Goal: Task Accomplishment & Management: Manage account settings

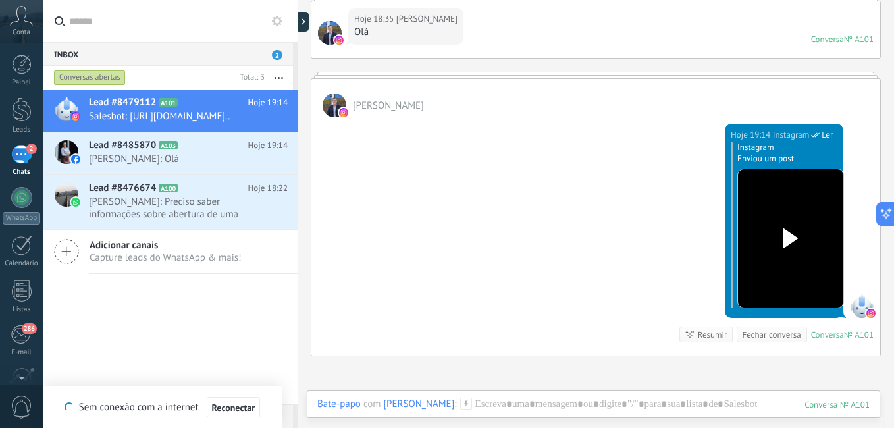
scroll to position [13, 0]
drag, startPoint x: 0, startPoint y: 0, endPoint x: 147, endPoint y: 165, distance: 221.0
click at [147, 165] on span "[PERSON_NAME]: Olá" at bounding box center [176, 159] width 174 height 13
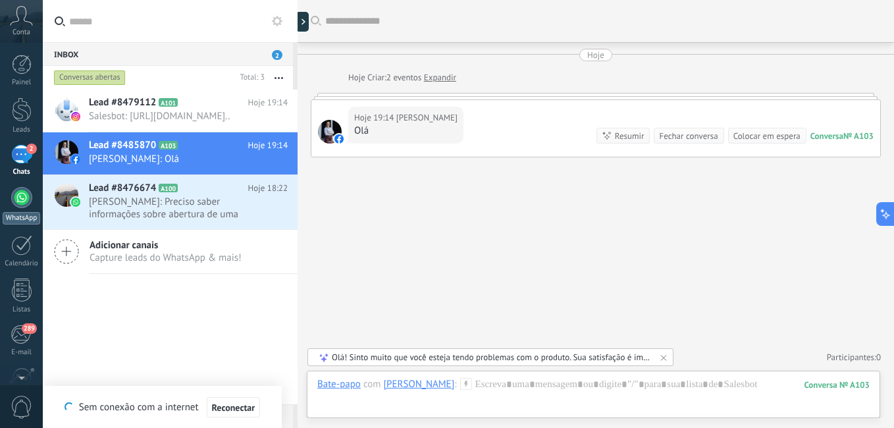
click at [22, 221] on div "WhatsApp" at bounding box center [22, 218] width 38 height 13
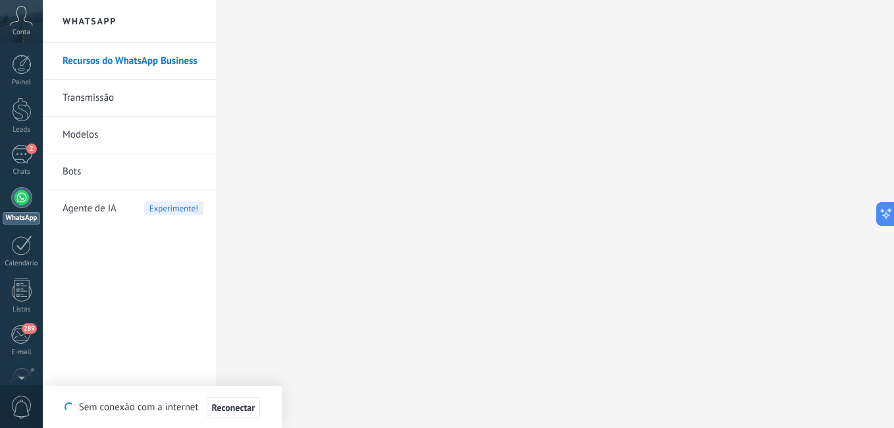
click at [113, 102] on link "Transmissão" at bounding box center [133, 98] width 141 height 37
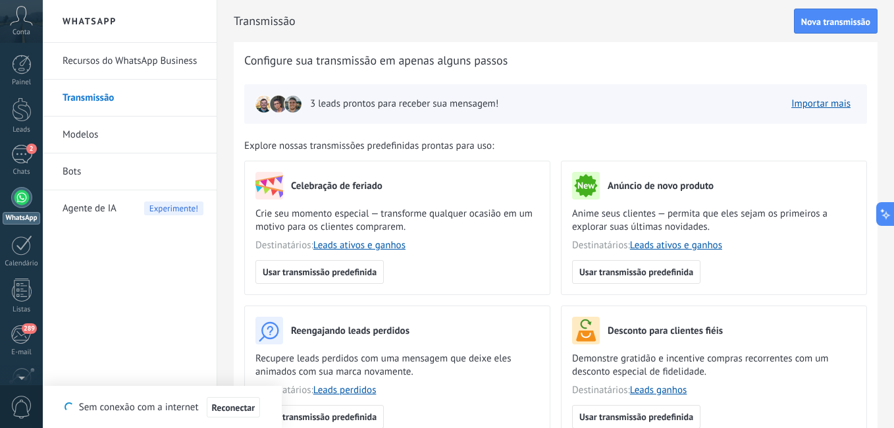
click at [95, 138] on link "Modelos" at bounding box center [133, 135] width 141 height 37
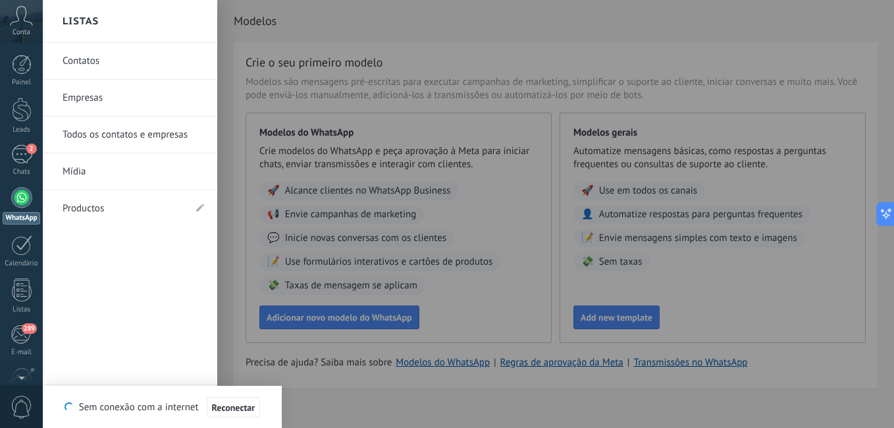
click at [84, 213] on link "Productos" at bounding box center [124, 208] width 122 height 37
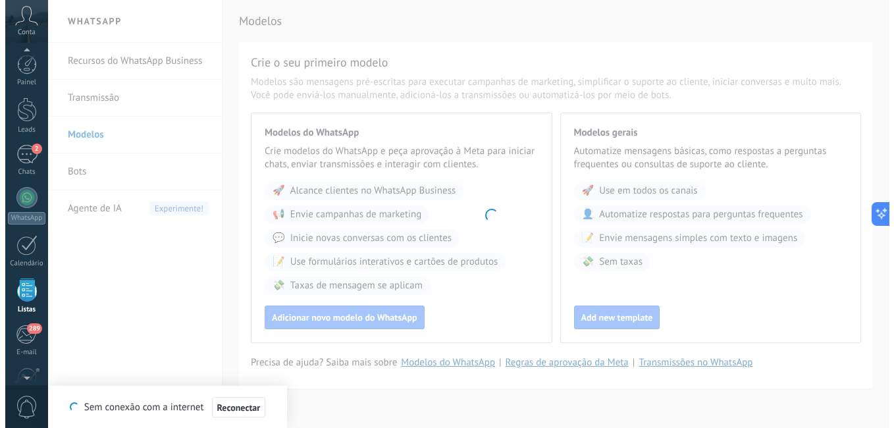
scroll to position [82, 0]
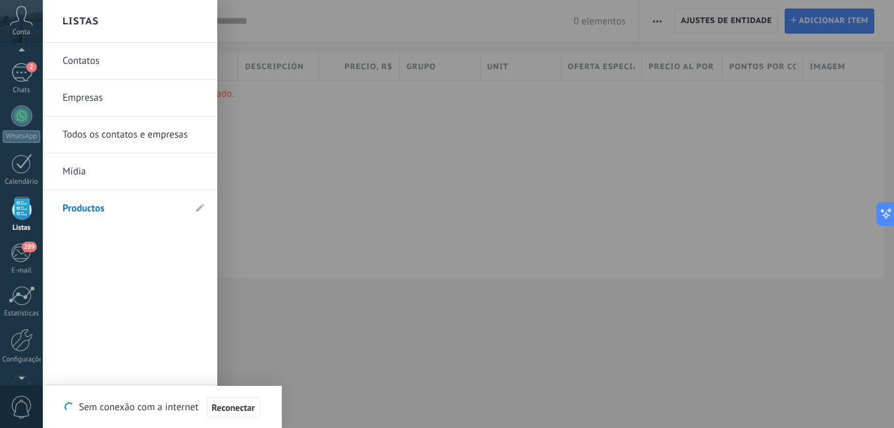
click at [83, 169] on link "Mídia" at bounding box center [134, 171] width 142 height 37
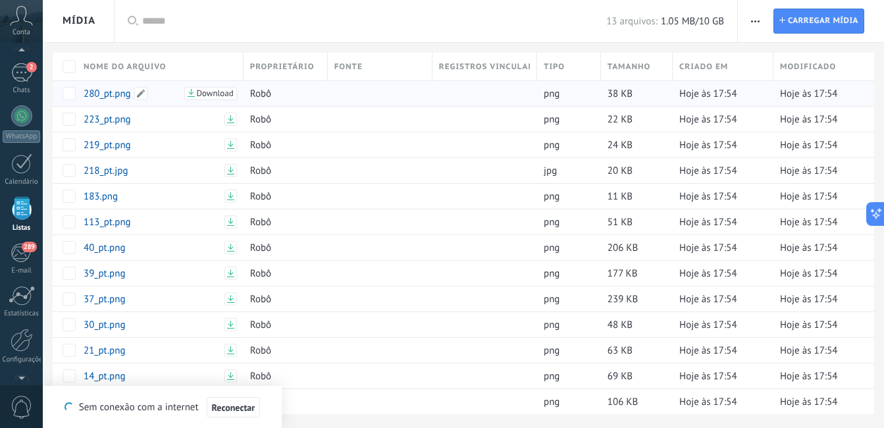
click at [107, 92] on link "280_pt.png" at bounding box center [132, 94] width 97 height 13
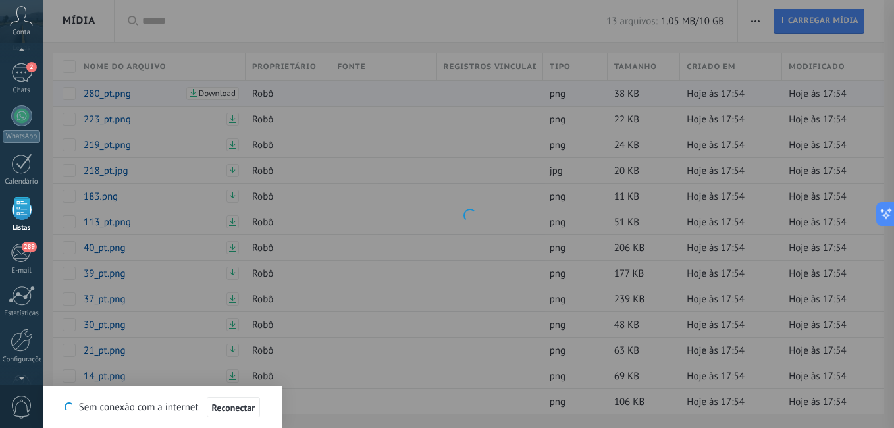
type textarea "**********"
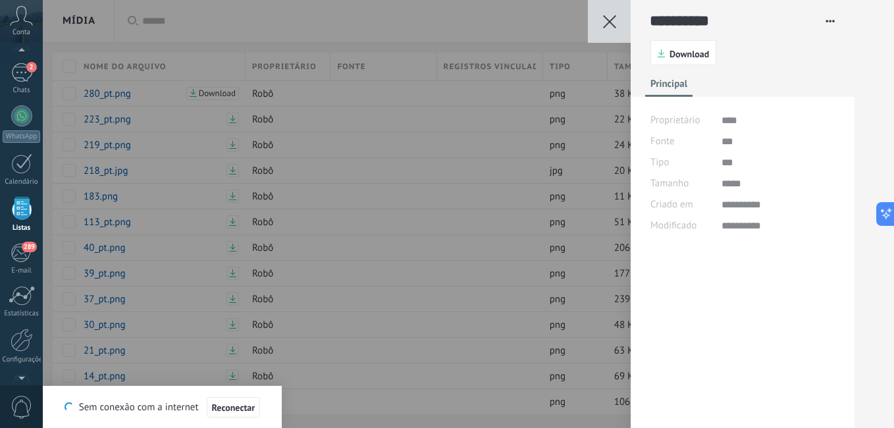
click at [608, 26] on icon at bounding box center [609, 21] width 13 height 13
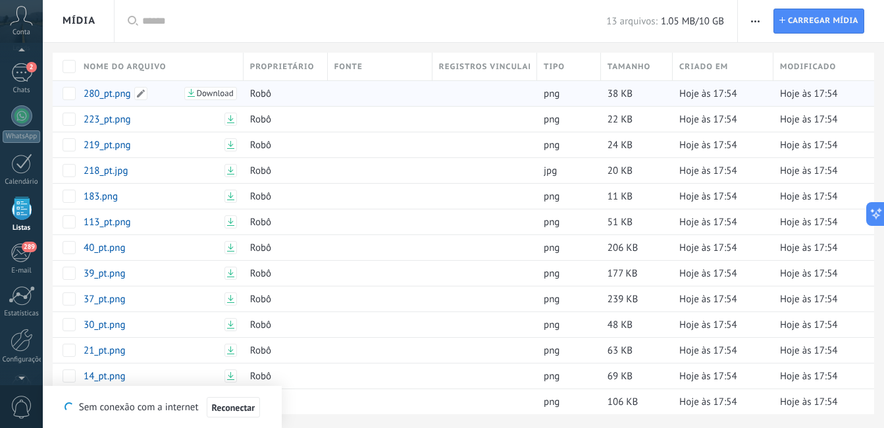
click at [200, 92] on span "Download" at bounding box center [215, 93] width 37 height 9
click at [252, 27] on input "text" at bounding box center [374, 21] width 464 height 14
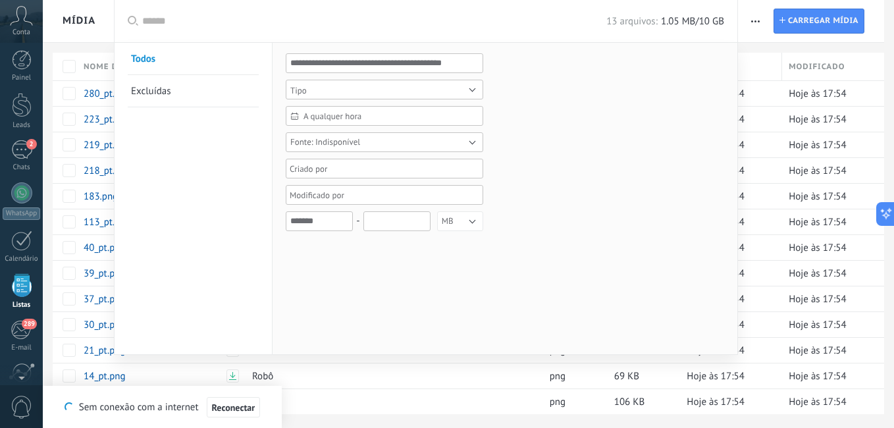
scroll to position [0, 0]
click at [29, 157] on div "2" at bounding box center [21, 154] width 21 height 19
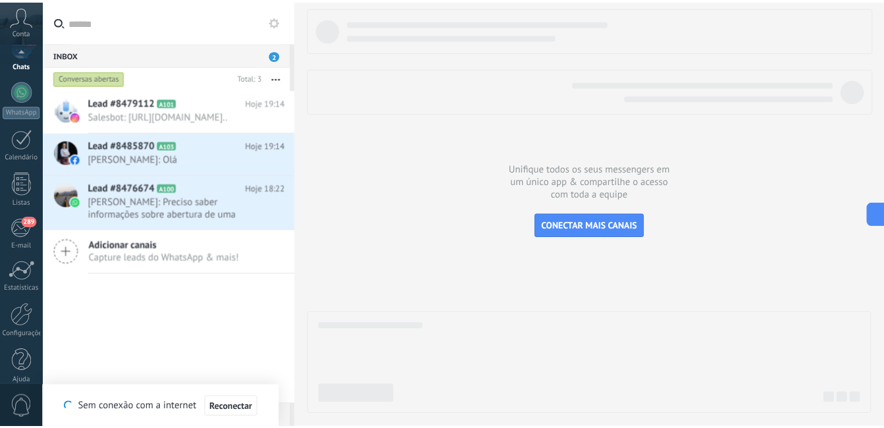
scroll to position [120, 0]
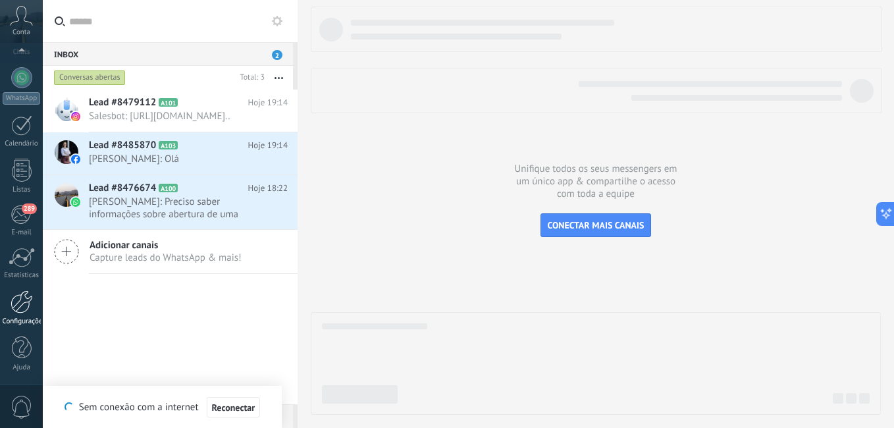
click at [26, 321] on div "Configurações" at bounding box center [22, 321] width 38 height 9
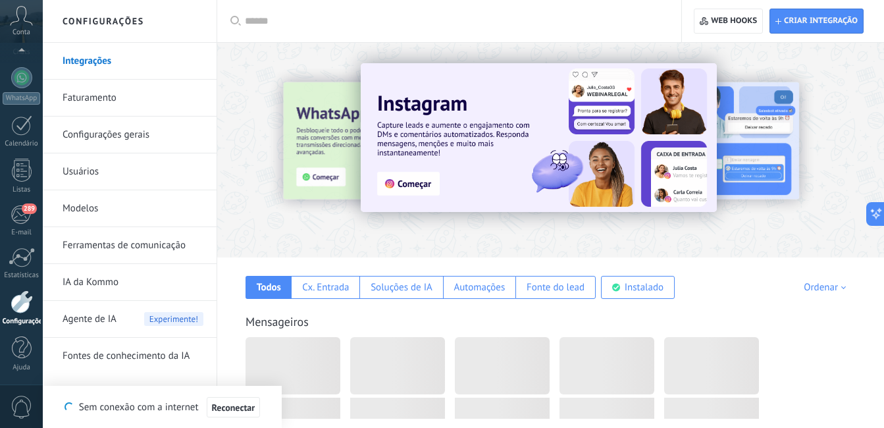
click at [26, 321] on div "Configurações" at bounding box center [22, 321] width 38 height 9
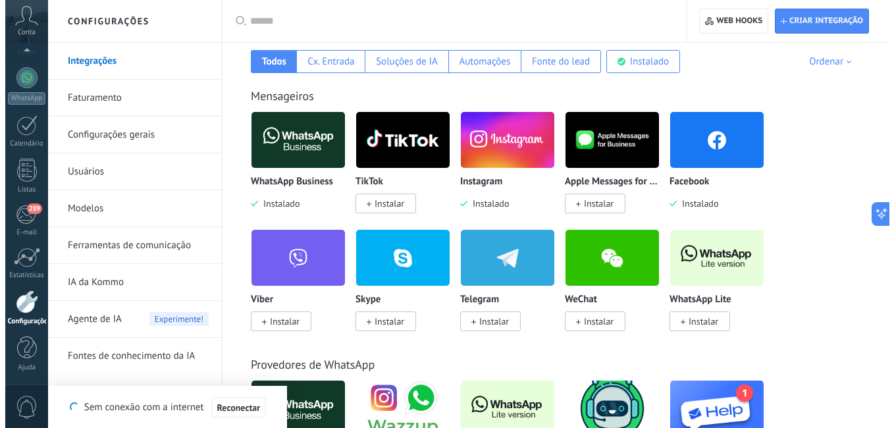
scroll to position [257, 0]
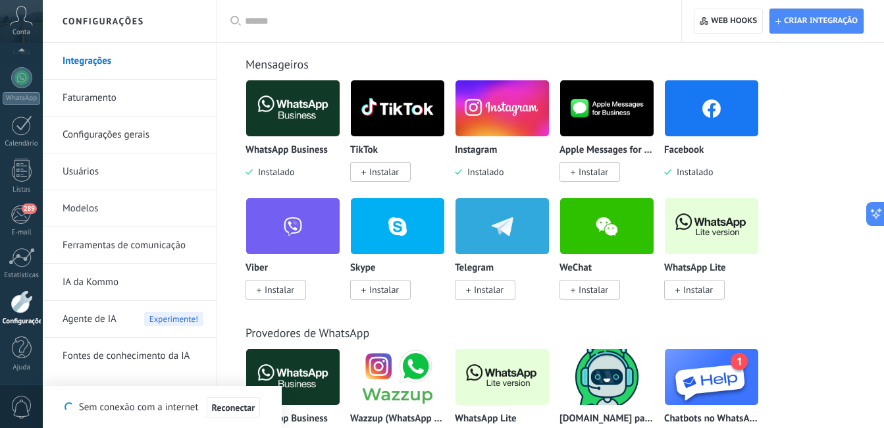
click at [386, 172] on span "Instalar" at bounding box center [384, 172] width 30 height 12
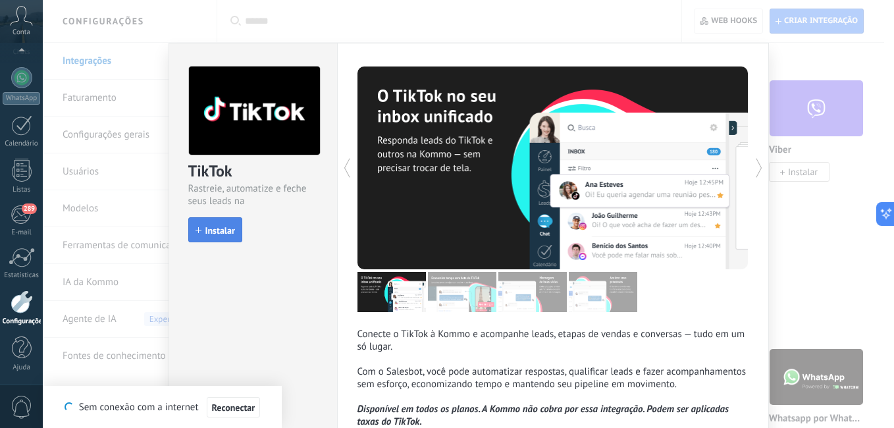
click at [211, 230] on span "Instalar" at bounding box center [220, 230] width 30 height 9
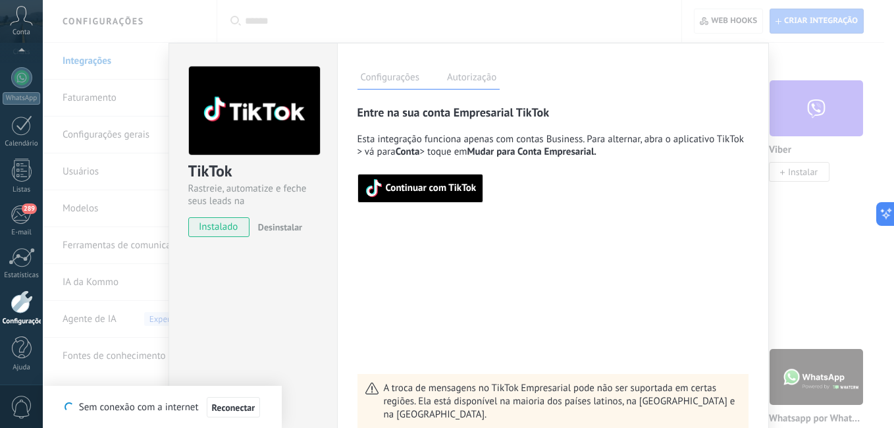
click at [400, 188] on span "Continuar com TikTok" at bounding box center [431, 188] width 91 height 9
click at [411, 194] on span "Continuar com TikTok" at bounding box center [421, 188] width 112 height 18
click at [405, 180] on span "Continuar com TikTok" at bounding box center [421, 188] width 112 height 18
click at [456, 189] on span "Continuar com TikTok" at bounding box center [431, 188] width 91 height 9
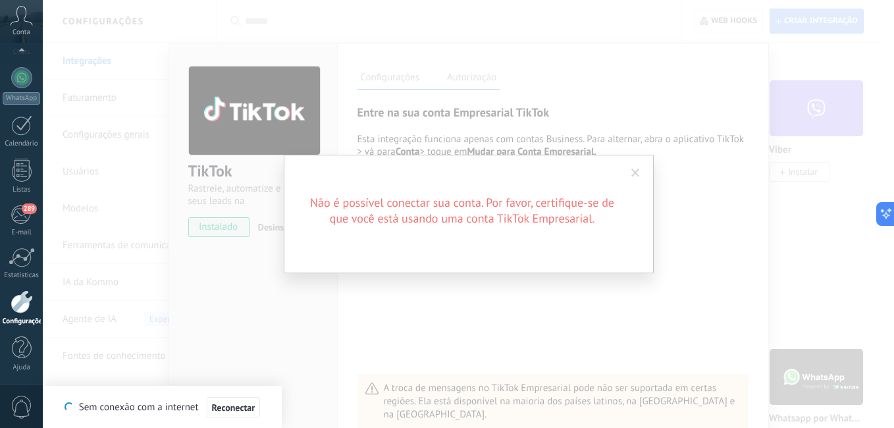
click at [636, 175] on span at bounding box center [635, 173] width 9 height 9
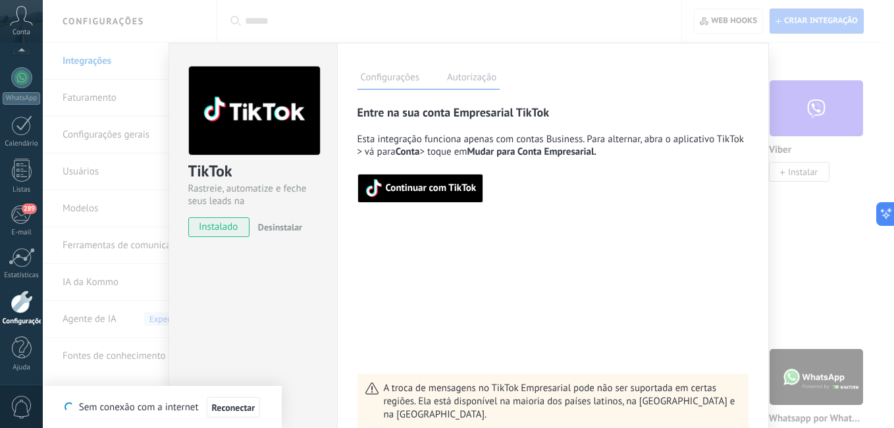
click at [441, 180] on span "Continuar com TikTok" at bounding box center [421, 188] width 112 height 18
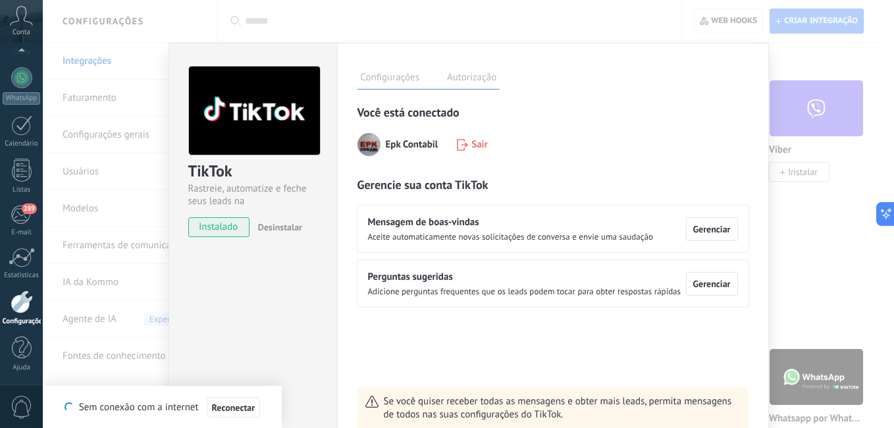
scroll to position [89, 0]
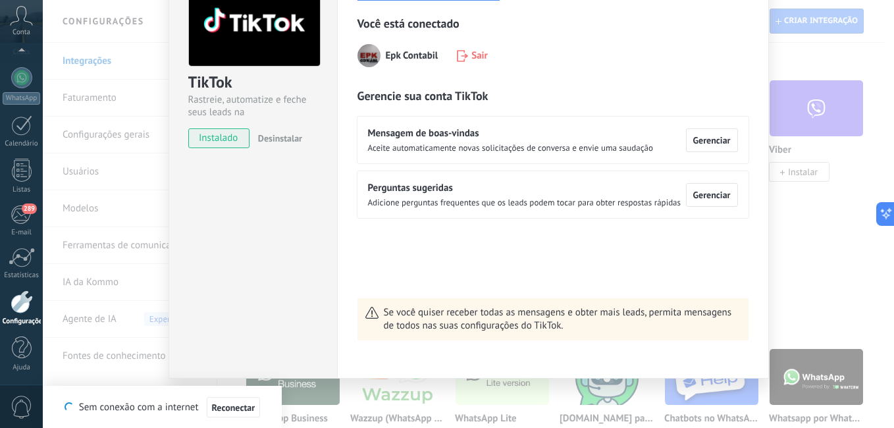
click at [847, 309] on div "TikTok Rastreie, automatize e feche seus leads na Kommo instalado Desinstalar C…" at bounding box center [468, 214] width 851 height 428
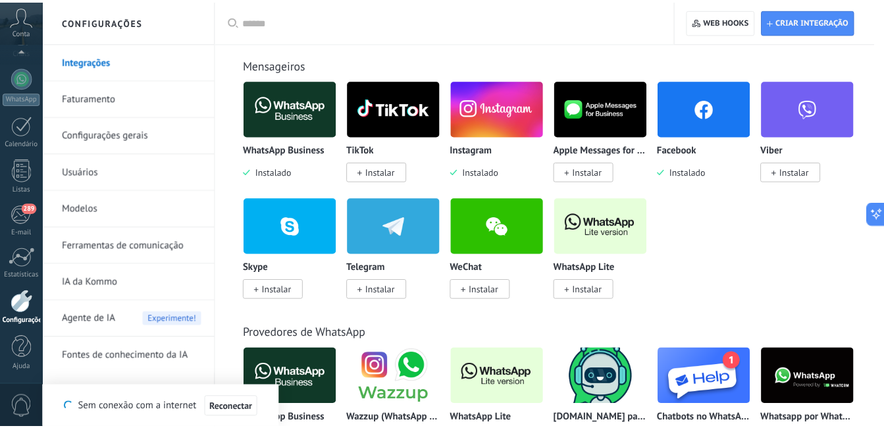
scroll to position [0, 0]
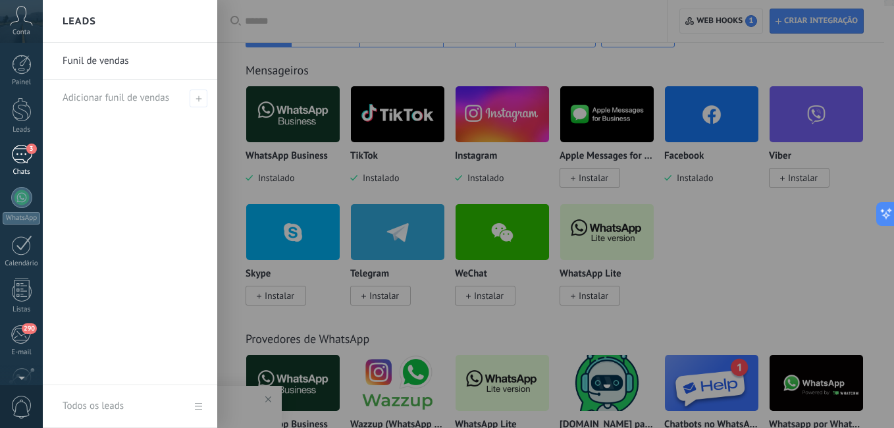
click at [26, 167] on link "3 Chats" at bounding box center [21, 161] width 43 height 32
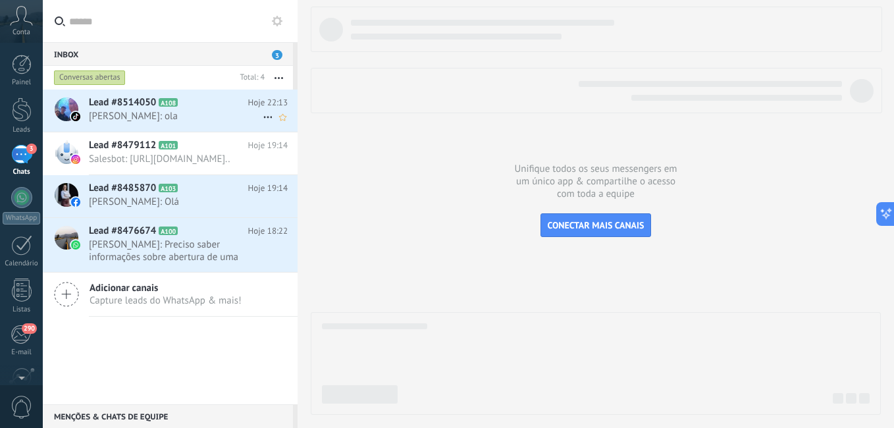
click at [115, 115] on span "[PERSON_NAME]: ola" at bounding box center [176, 116] width 174 height 13
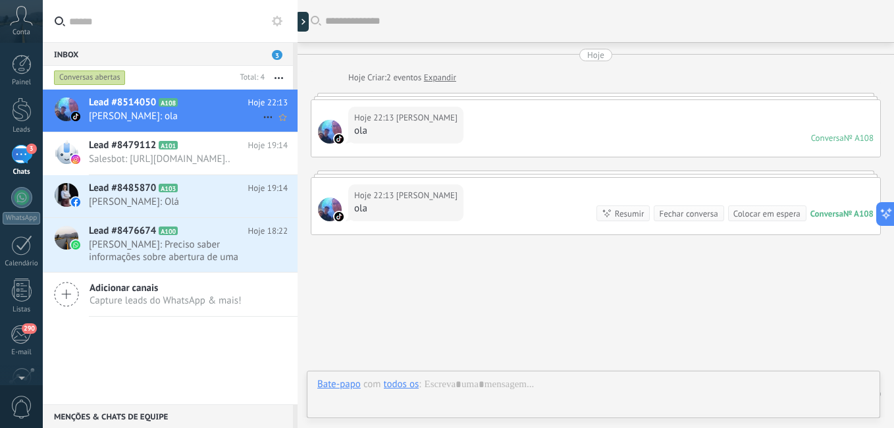
scroll to position [37, 0]
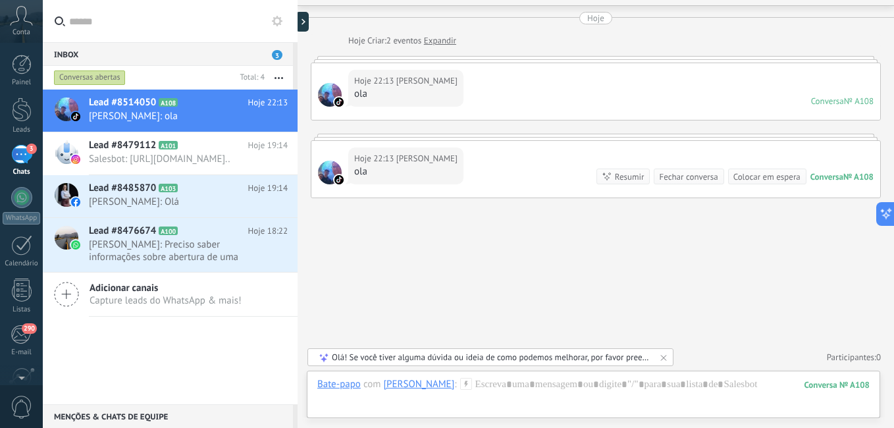
click at [129, 352] on div "Lead #8514050 A108 Hoje 22:13 [PERSON_NAME]: ola Lead #8479112 A101" at bounding box center [170, 247] width 255 height 315
drag, startPoint x: 19, startPoint y: 201, endPoint x: 32, endPoint y: 182, distance: 22.7
click at [32, 182] on div "Painel Leads 3 Chats WhatsApp Clientes" at bounding box center [21, 280] width 43 height 450
click at [27, 167] on link "3 Chats" at bounding box center [21, 161] width 43 height 32
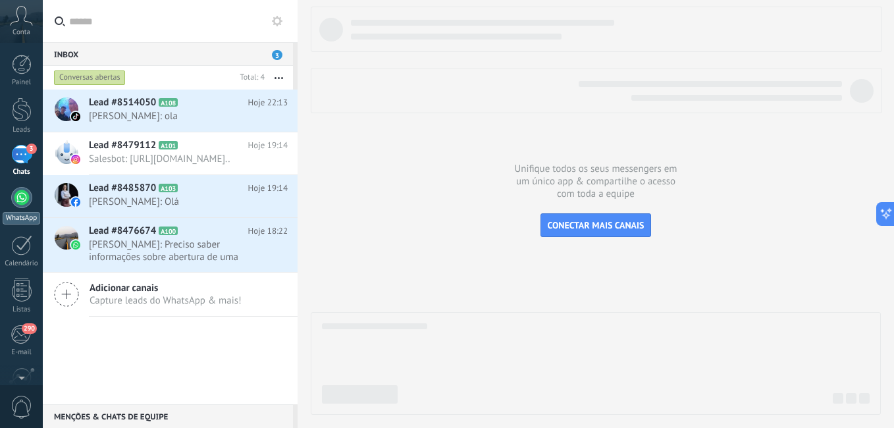
click at [32, 211] on link "WhatsApp" at bounding box center [21, 206] width 43 height 38
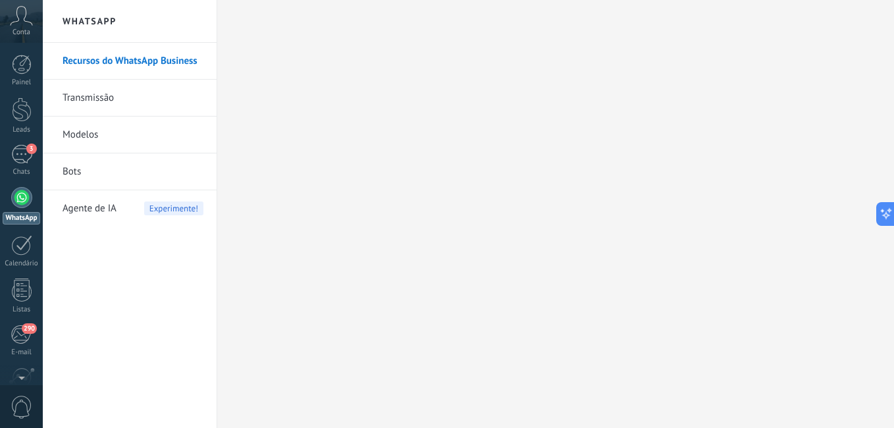
click at [22, 49] on div "© 2025 Todos direitos reservados | Termos de uso Fale Conosco Conta [PERSON_NAM…" at bounding box center [21, 214] width 43 height 428
click at [17, 154] on div "3" at bounding box center [21, 154] width 21 height 19
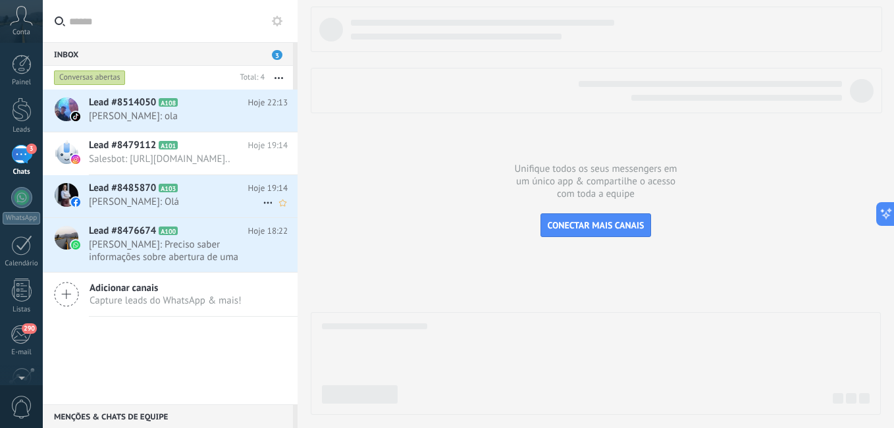
click at [107, 195] on span "Lead #8485870" at bounding box center [122, 188] width 67 height 13
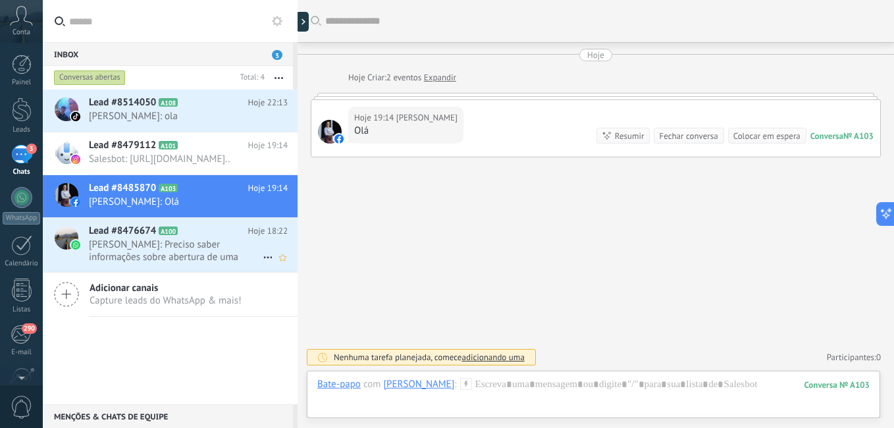
click at [109, 257] on span "[PERSON_NAME]: Preciso saber informações sobre abertura de uma empresa" at bounding box center [176, 250] width 174 height 25
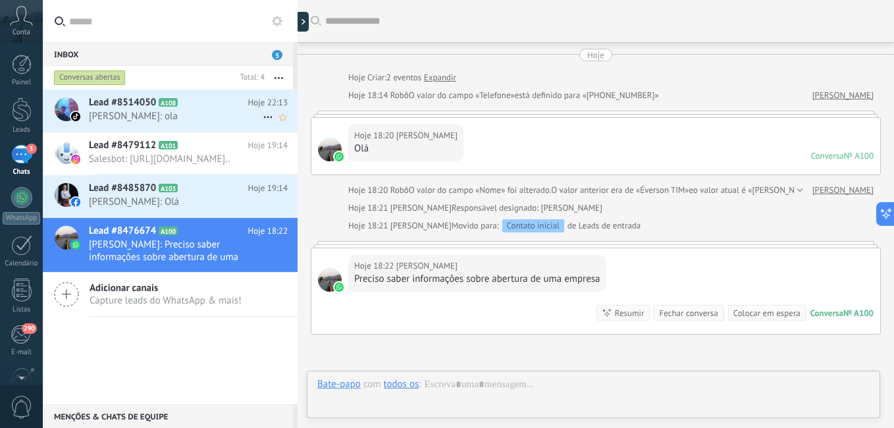
scroll to position [136, 0]
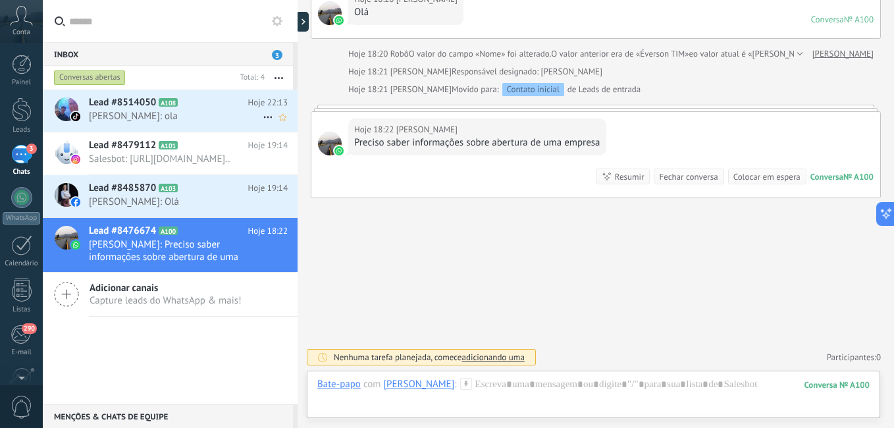
click at [126, 102] on span "Lead #8514050" at bounding box center [122, 102] width 67 height 13
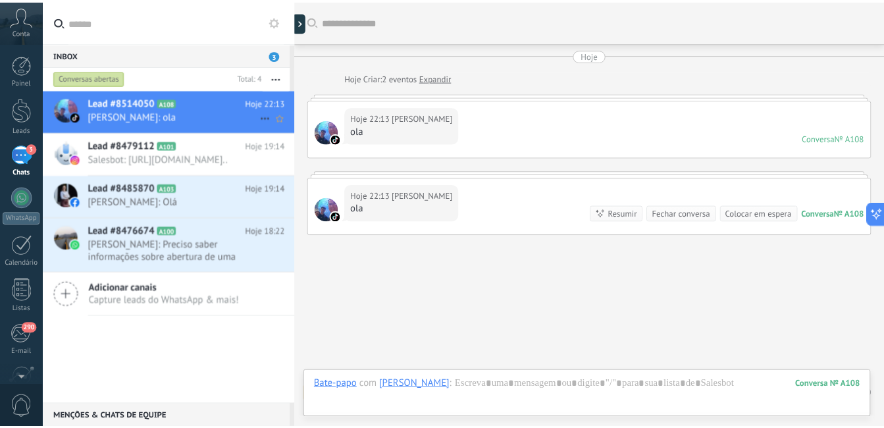
scroll to position [37, 0]
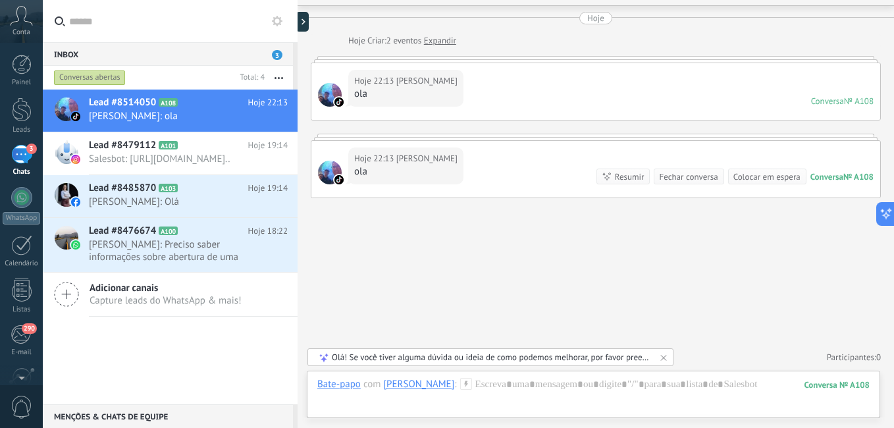
click at [278, 78] on icon "button" at bounding box center [278, 78] width 9 height 2
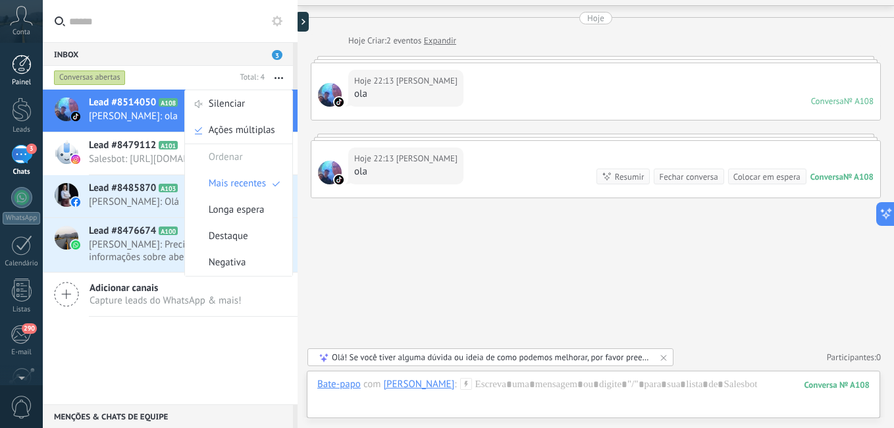
click at [24, 61] on div at bounding box center [22, 65] width 20 height 20
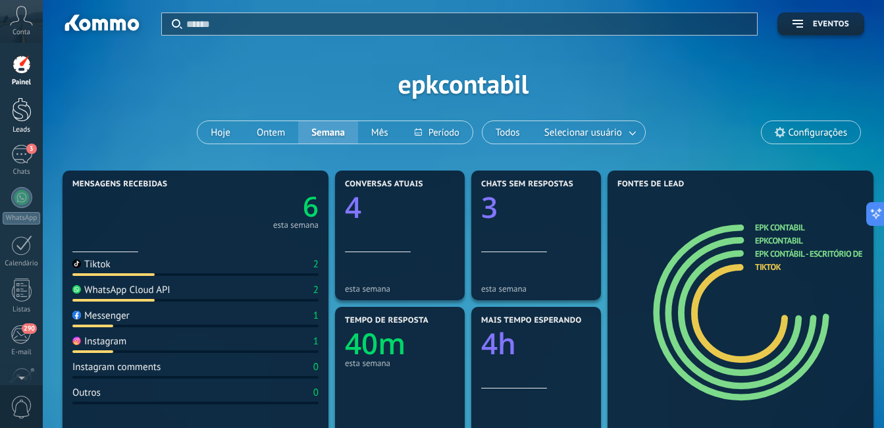
click at [26, 106] on div at bounding box center [22, 109] width 20 height 24
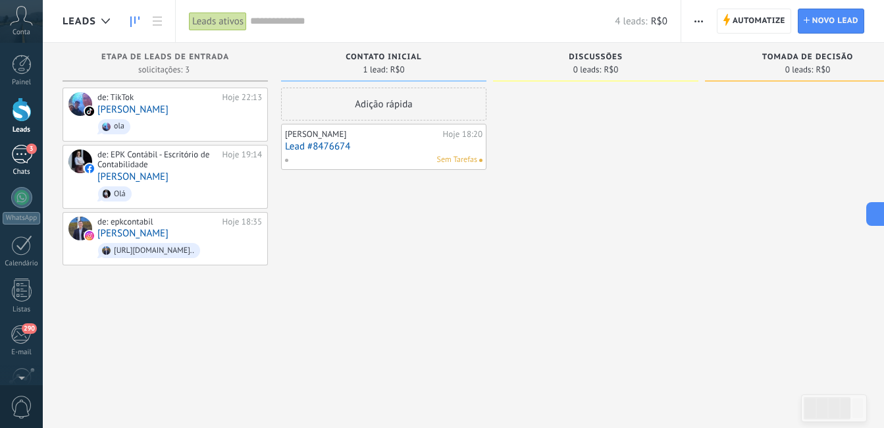
click at [24, 148] on div "3" at bounding box center [21, 154] width 21 height 19
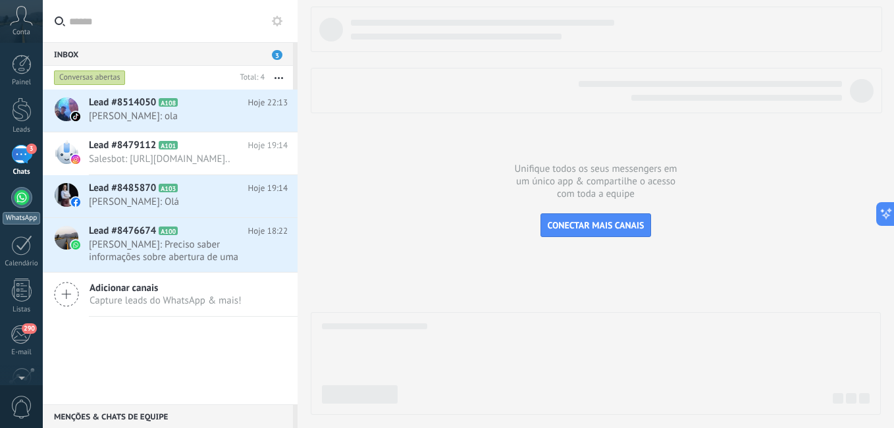
click at [18, 206] on div at bounding box center [21, 197] width 21 height 21
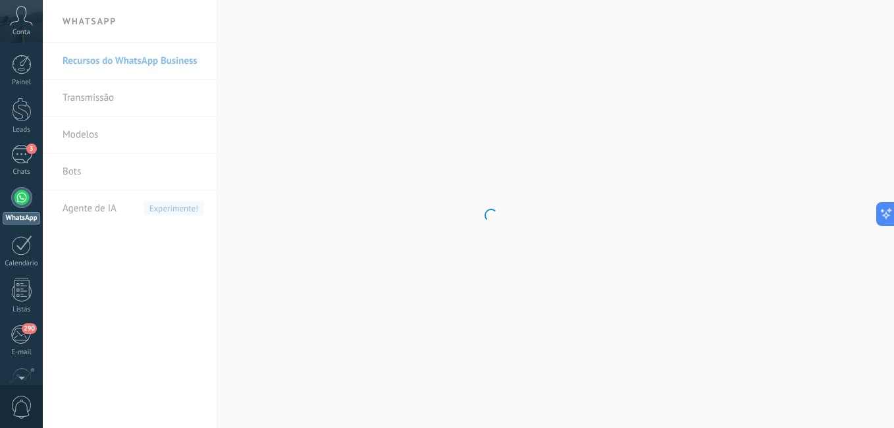
click at [97, 103] on body ".abccls-1,.abccls-2{fill-rule:evenodd}.abccls-2{fill:#fff} .abfcls-1{fill:none}…" at bounding box center [447, 214] width 894 height 428
click at [100, 98] on link "Transmissão" at bounding box center [133, 98] width 141 height 37
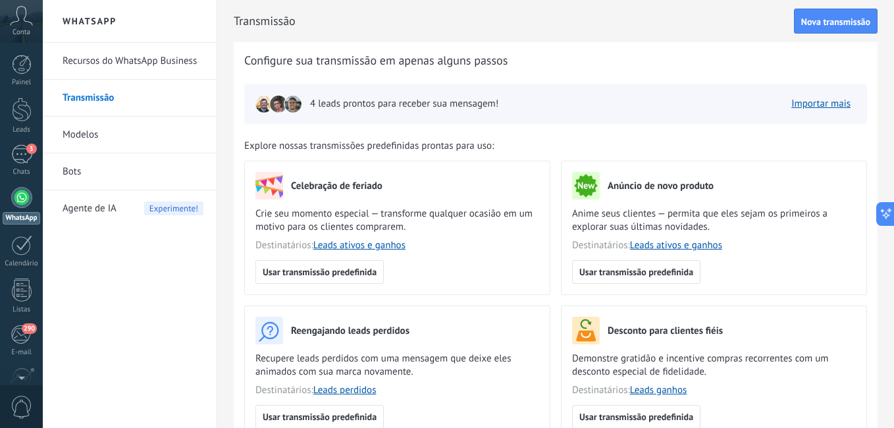
click at [93, 142] on link "Modelos" at bounding box center [133, 135] width 141 height 37
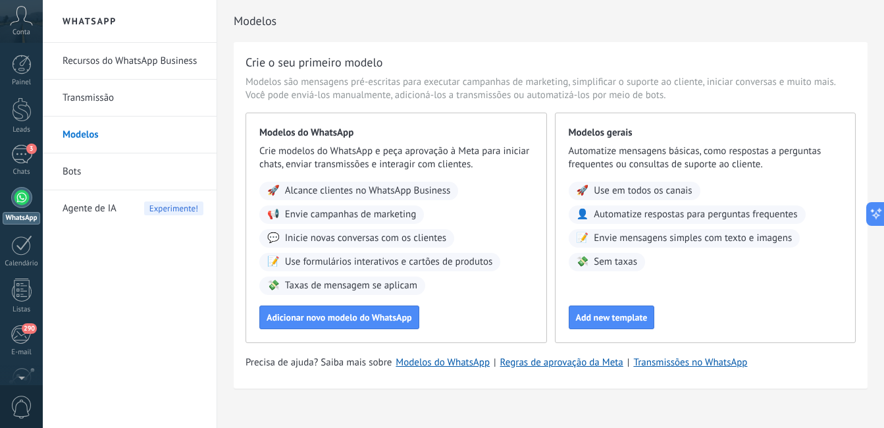
click at [102, 90] on link "Transmissão" at bounding box center [133, 98] width 141 height 37
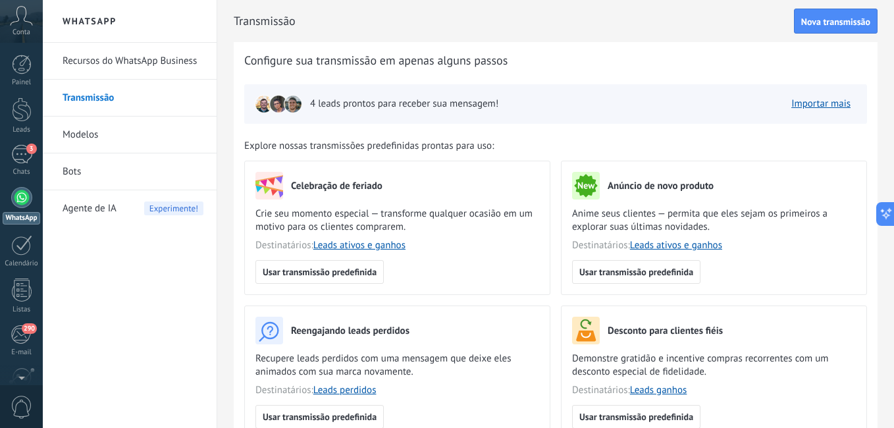
click at [396, 100] on span "4 leads prontos para receber sua mensagem!" at bounding box center [404, 103] width 188 height 13
click at [343, 113] on div "4 leads prontos para receber sua mensagem!" at bounding box center [377, 104] width 244 height 18
drag, startPoint x: 306, startPoint y: 97, endPoint x: 292, endPoint y: 103, distance: 15.6
click at [292, 103] on div "4 leads prontos para receber sua mensagem!" at bounding box center [377, 104] width 244 height 18
click at [364, 128] on div "Configure sua transmissão em apenas alguns passos 4 leads prontos para receber …" at bounding box center [556, 281] width 644 height 478
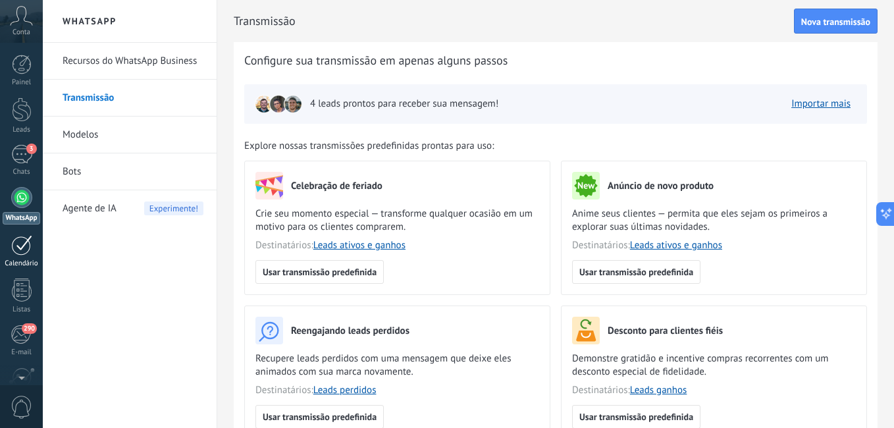
click at [16, 251] on div at bounding box center [21, 245] width 21 height 20
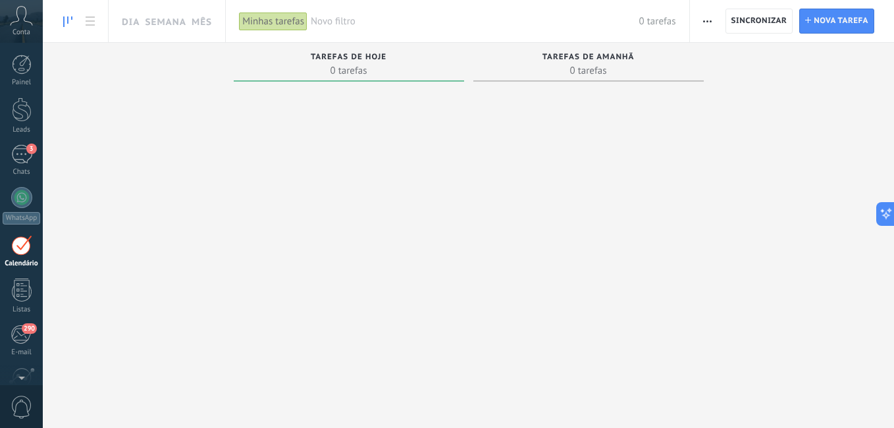
click at [16, 274] on div "Painel Leads 3 Chats WhatsApp Clientes" at bounding box center [21, 280] width 43 height 450
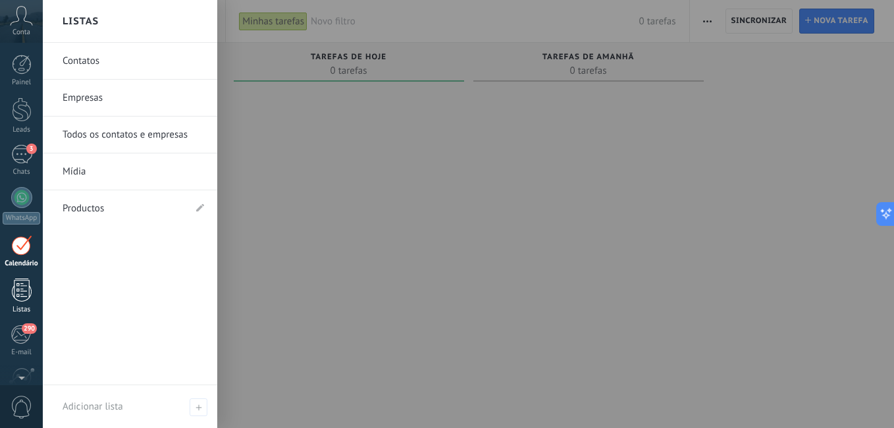
click at [18, 286] on div at bounding box center [22, 289] width 20 height 23
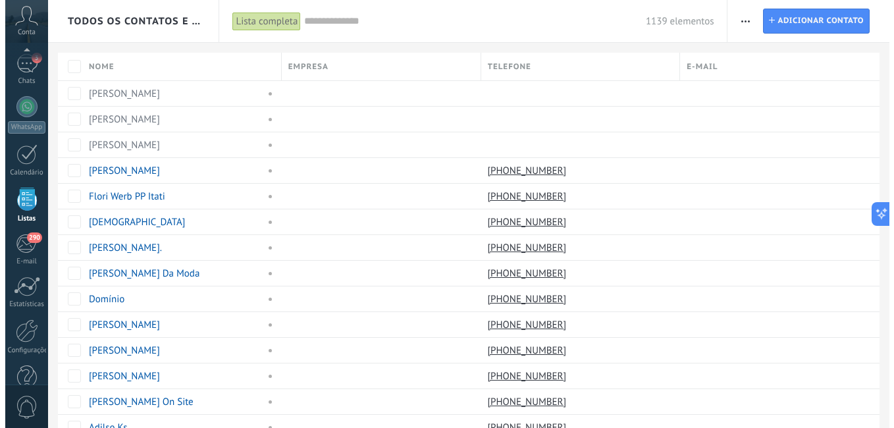
scroll to position [120, 0]
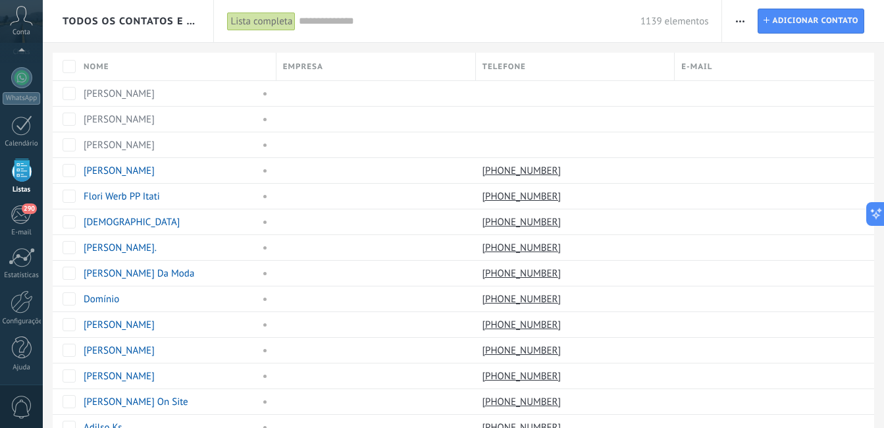
click at [22, 397] on span "0" at bounding box center [22, 407] width 22 height 23
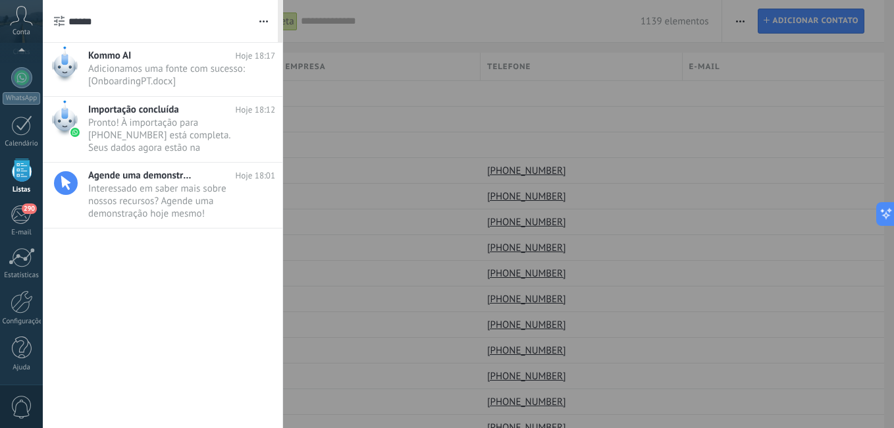
click at [22, 397] on span "0" at bounding box center [22, 407] width 22 height 23
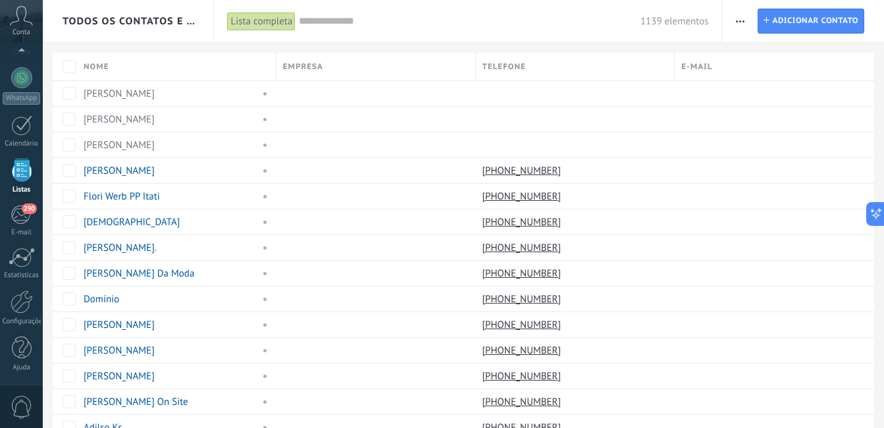
click at [22, 397] on span "0" at bounding box center [22, 407] width 22 height 23
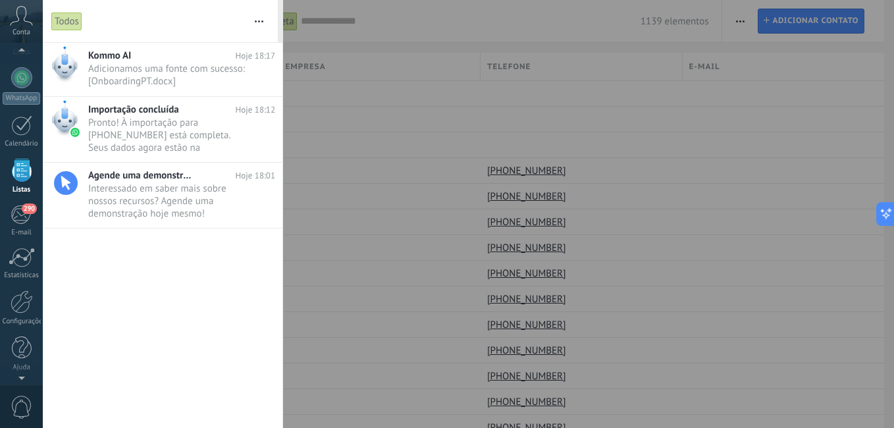
scroll to position [94, 0]
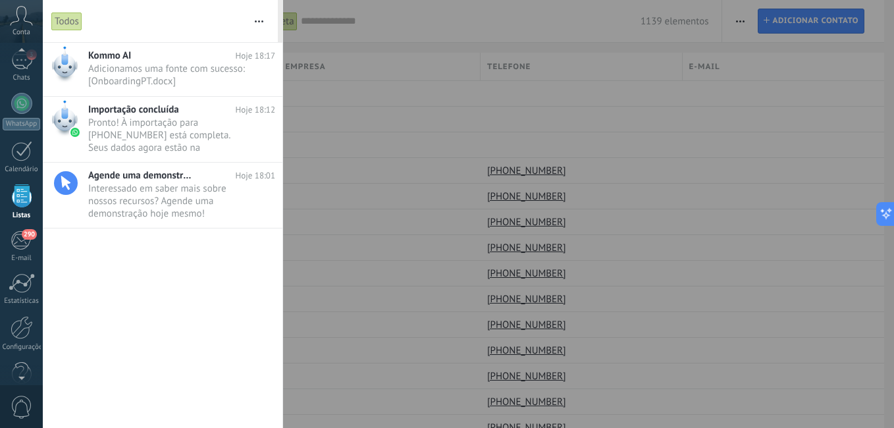
click at [17, 28] on span "Conta" at bounding box center [22, 32] width 18 height 9
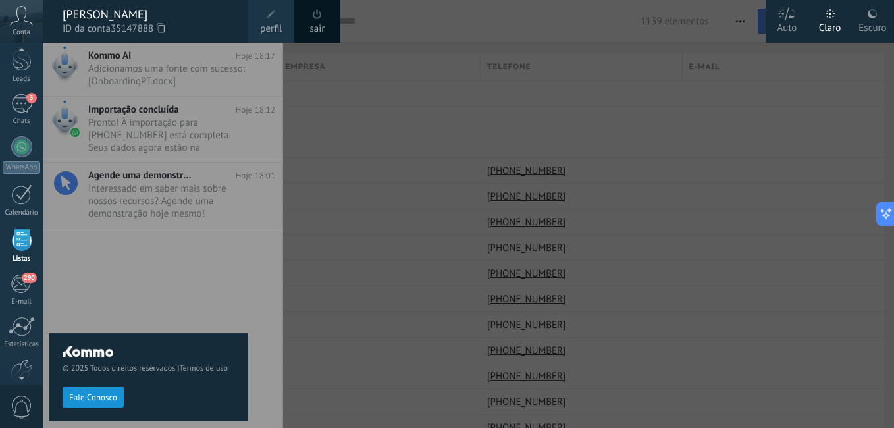
scroll to position [17, 0]
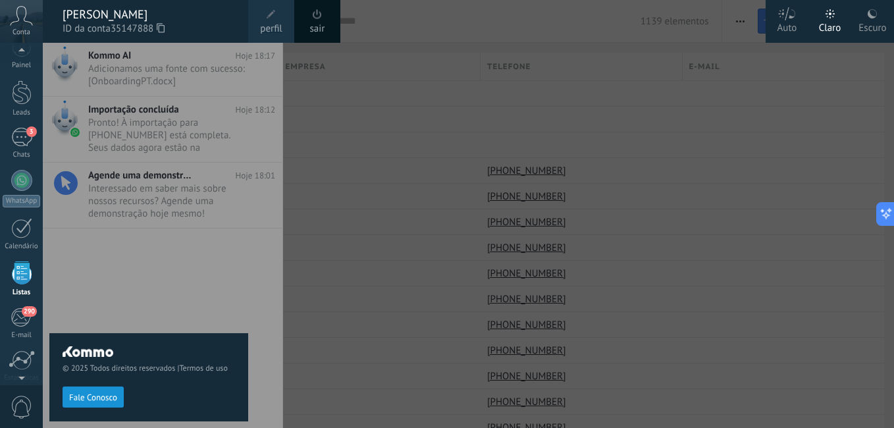
drag, startPoint x: 30, startPoint y: 176, endPoint x: 30, endPoint y: 167, distance: 9.9
click at [30, 167] on div "Painel Leads 3 Chats WhatsApp Clientes" at bounding box center [21, 263] width 43 height 450
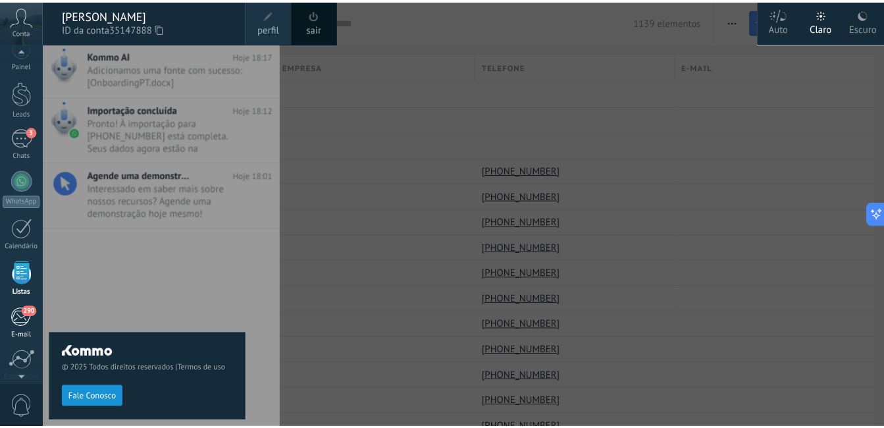
scroll to position [82, 0]
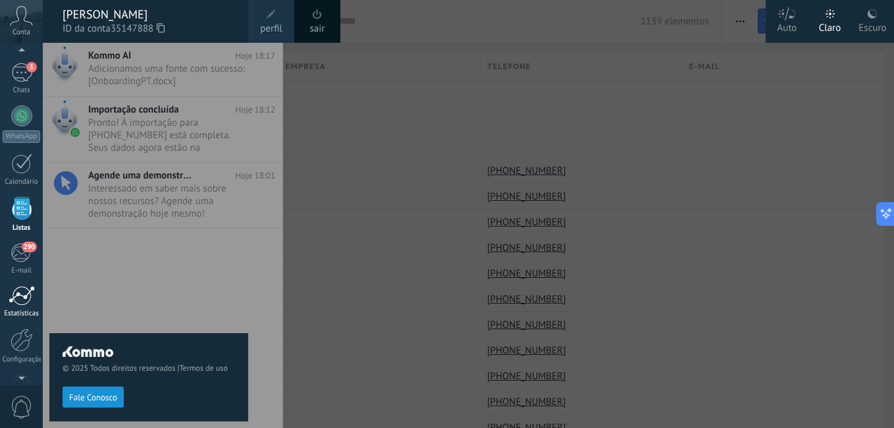
click at [28, 303] on div at bounding box center [22, 296] width 26 height 20
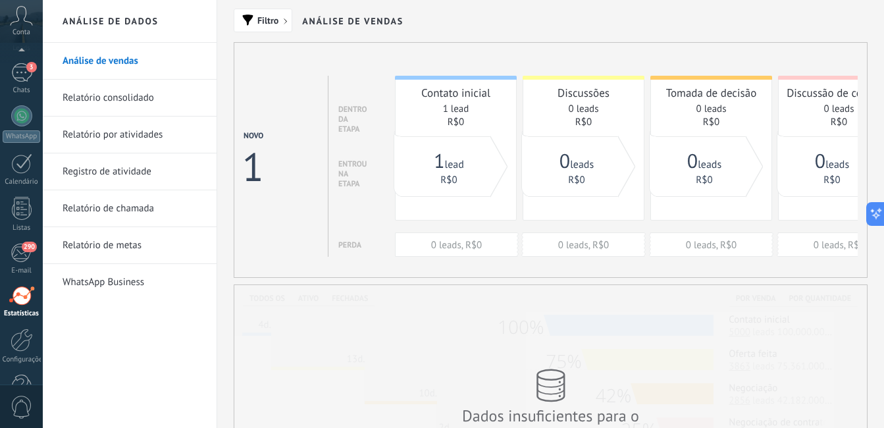
scroll to position [120, 0]
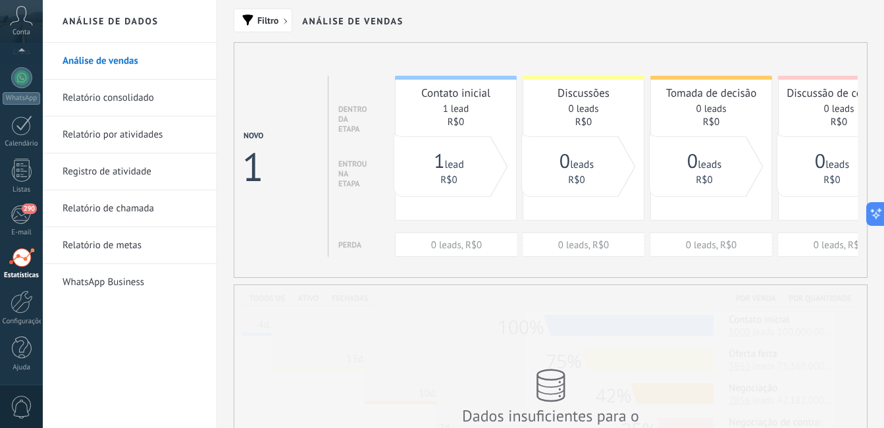
click at [138, 95] on link "Relatório consolidado" at bounding box center [133, 98] width 141 height 37
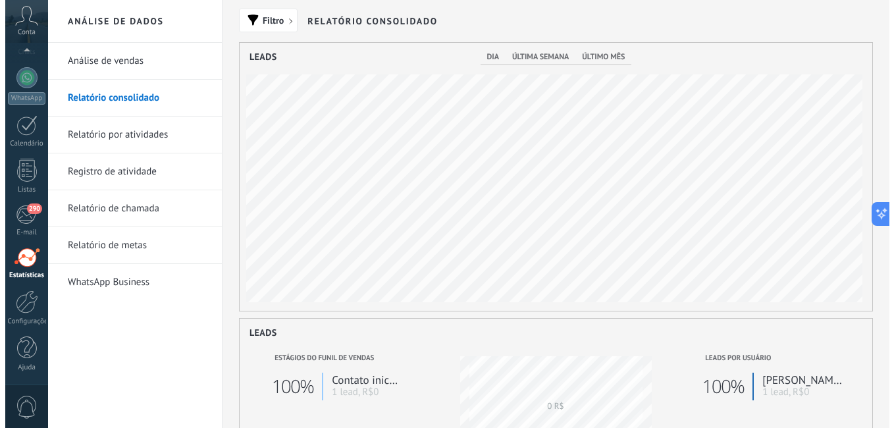
scroll to position [268, 633]
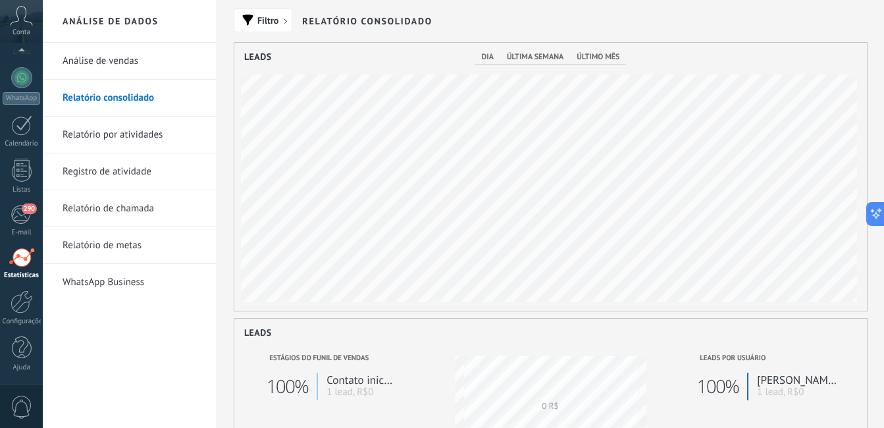
click at [138, 133] on link "Relatório por atividades" at bounding box center [133, 135] width 141 height 37
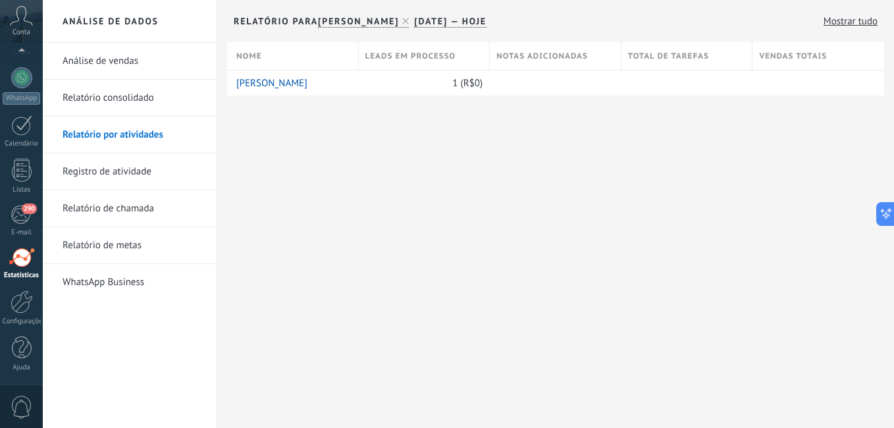
click at [135, 280] on link "WhatsApp Business" at bounding box center [133, 282] width 141 height 37
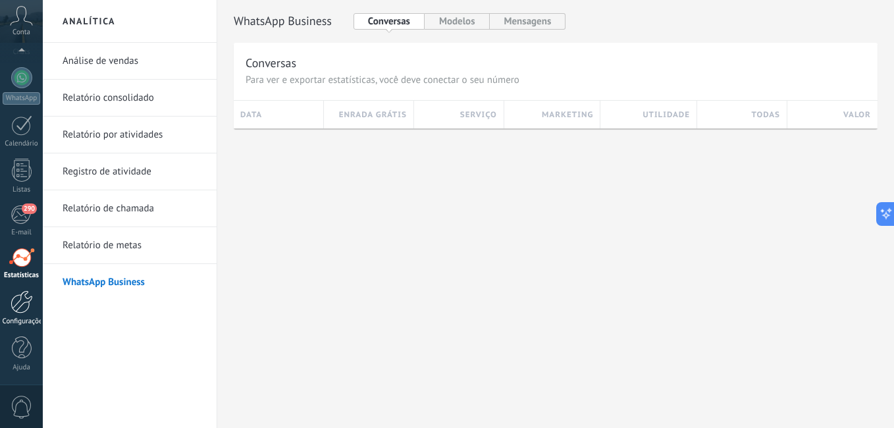
click at [29, 307] on div at bounding box center [22, 301] width 22 height 23
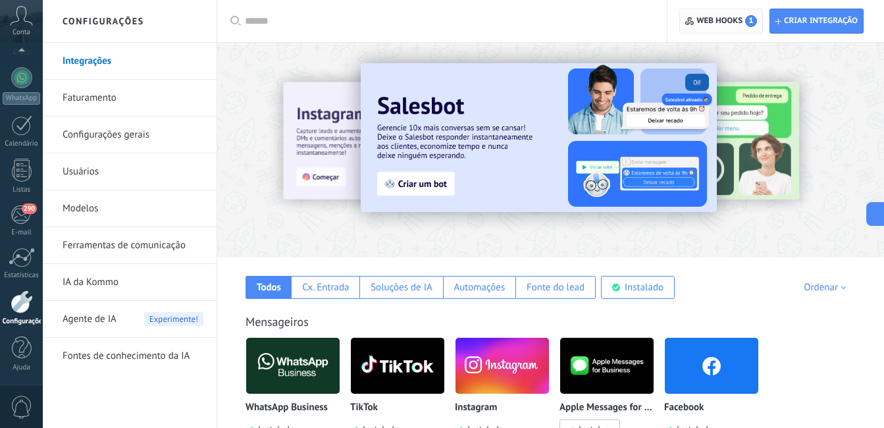
click at [748, 23] on span "1" at bounding box center [751, 21] width 12 height 12
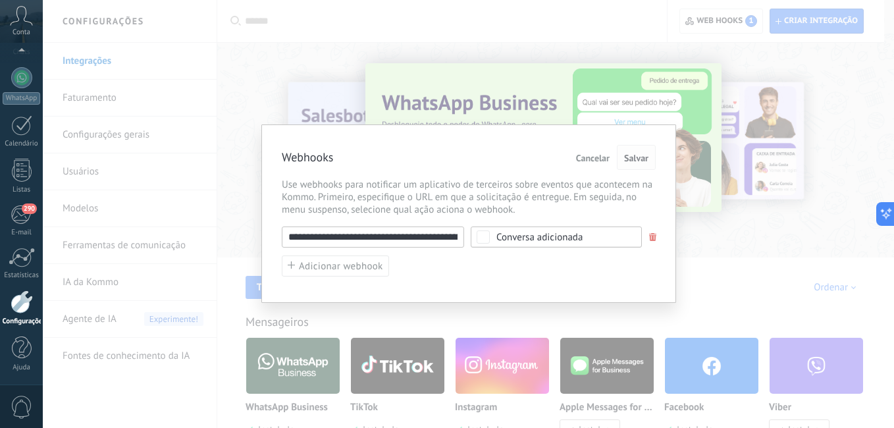
click at [631, 157] on span "Salvar" at bounding box center [636, 157] width 24 height 9
click at [642, 155] on span "Salvar" at bounding box center [636, 157] width 24 height 9
click at [593, 157] on span "Cancelar" at bounding box center [593, 157] width 34 height 9
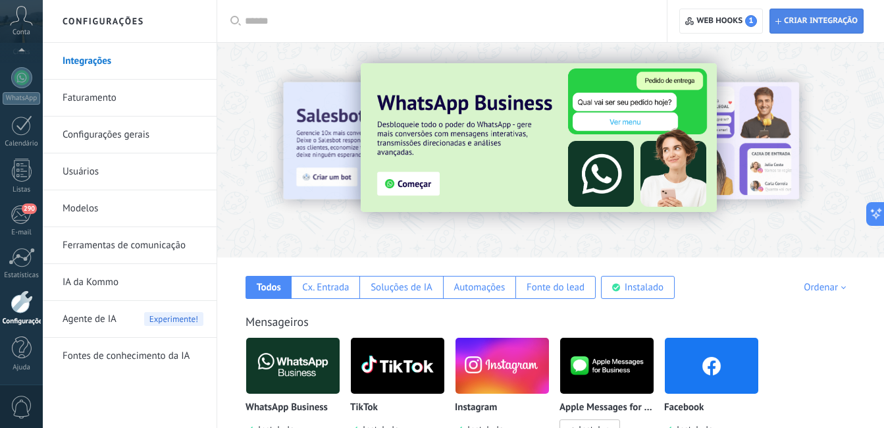
click at [823, 17] on span "Criar integração" at bounding box center [821, 21] width 74 height 11
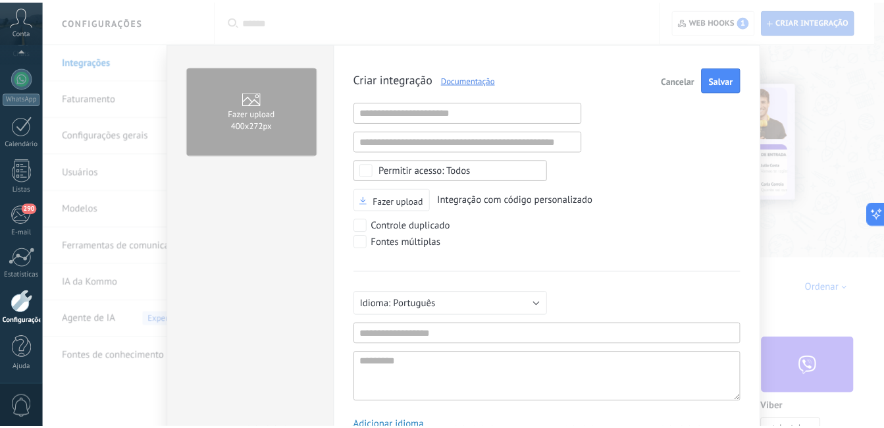
scroll to position [13, 0]
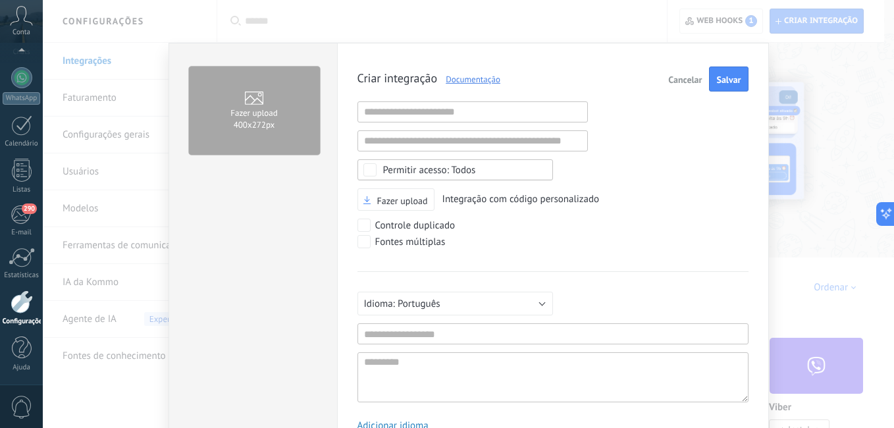
click at [676, 74] on button "Cancelar" at bounding box center [685, 78] width 44 height 25
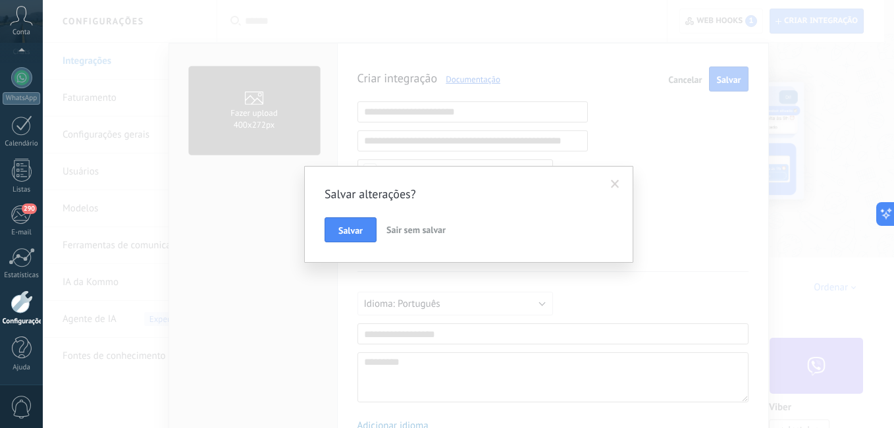
click at [398, 230] on span "Sair sem salvar" at bounding box center [415, 230] width 59 height 12
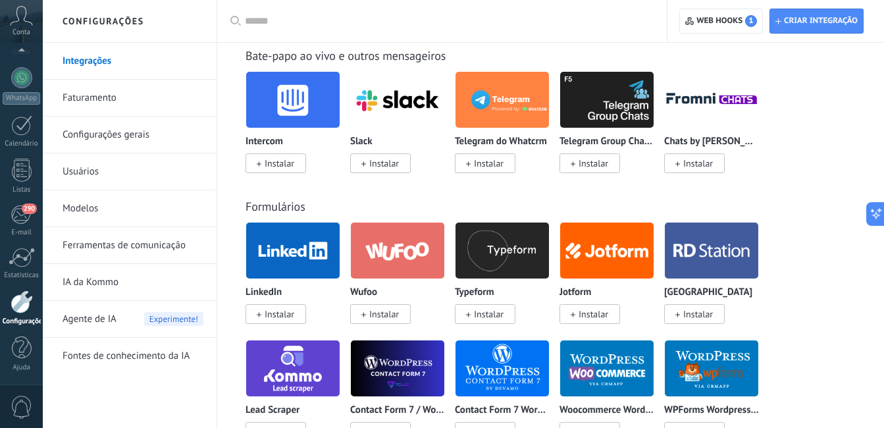
scroll to position [1093, 0]
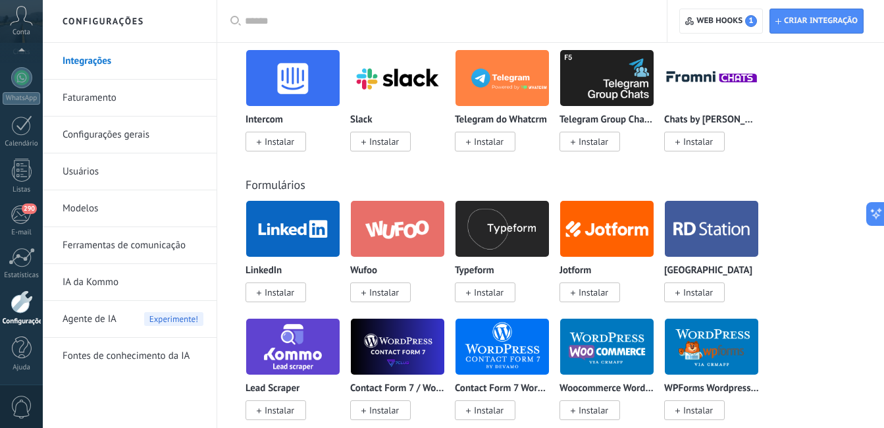
click at [276, 234] on img at bounding box center [292, 229] width 93 height 64
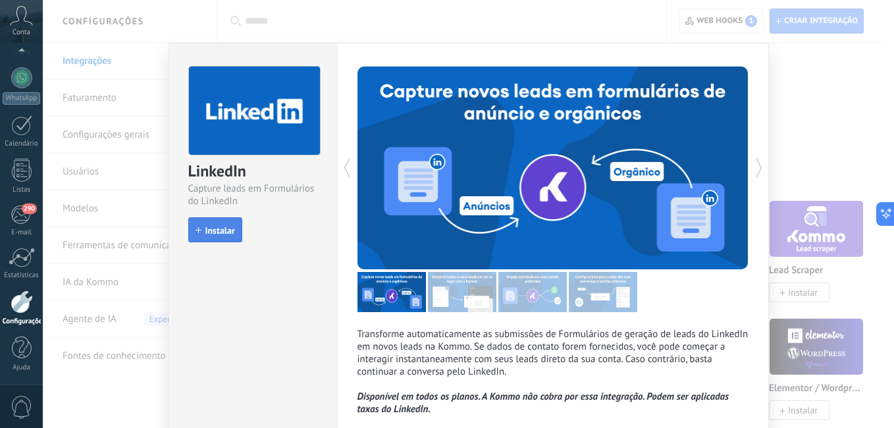
click at [215, 229] on span "Instalar" at bounding box center [220, 230] width 30 height 9
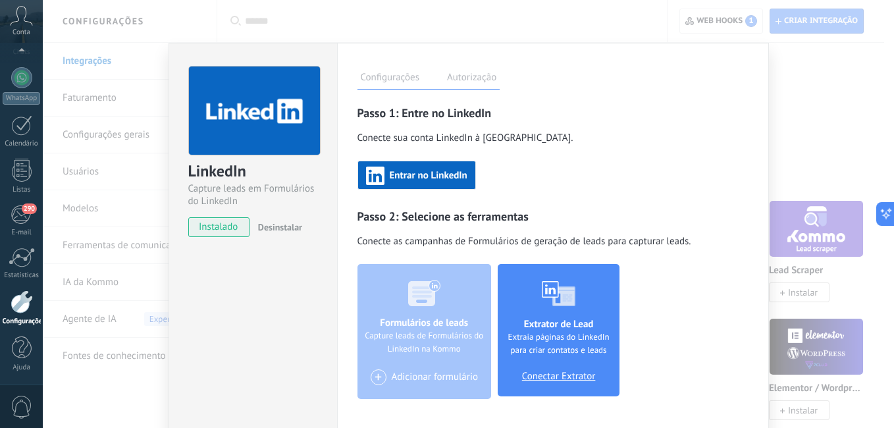
click at [428, 171] on span "Entrar no LinkedIn" at bounding box center [429, 175] width 78 height 9
click at [827, 72] on div "LinkedIn Capture leads em Formulários do LinkedIn instalado Desinstalar Configu…" at bounding box center [468, 214] width 851 height 428
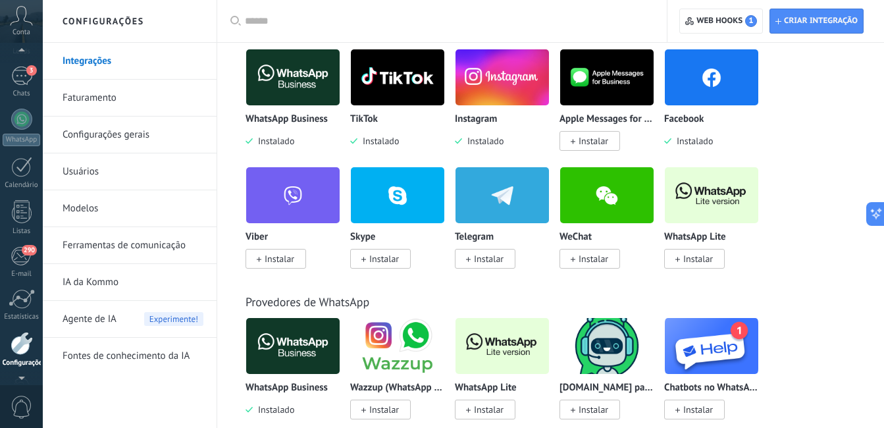
scroll to position [17, 0]
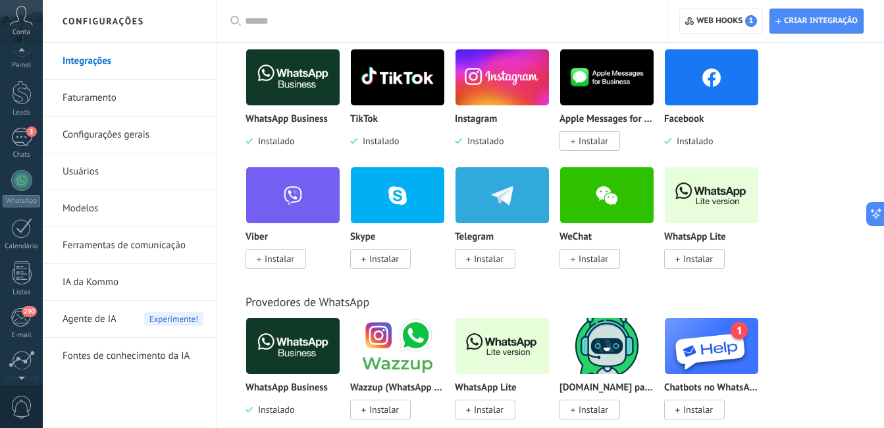
click at [21, 52] on div "© 2025 Todos direitos reservados | Termos de uso Fale Conosco Auto Claro Escuro…" at bounding box center [21, 214] width 43 height 428
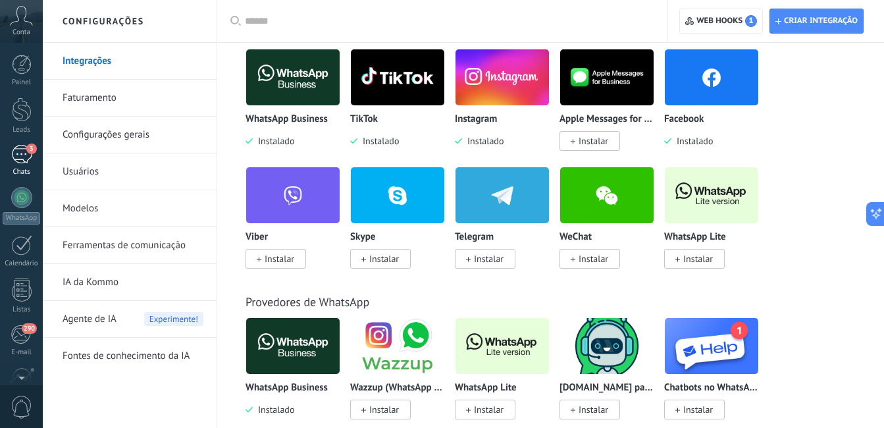
click at [26, 153] on div "3" at bounding box center [21, 154] width 21 height 19
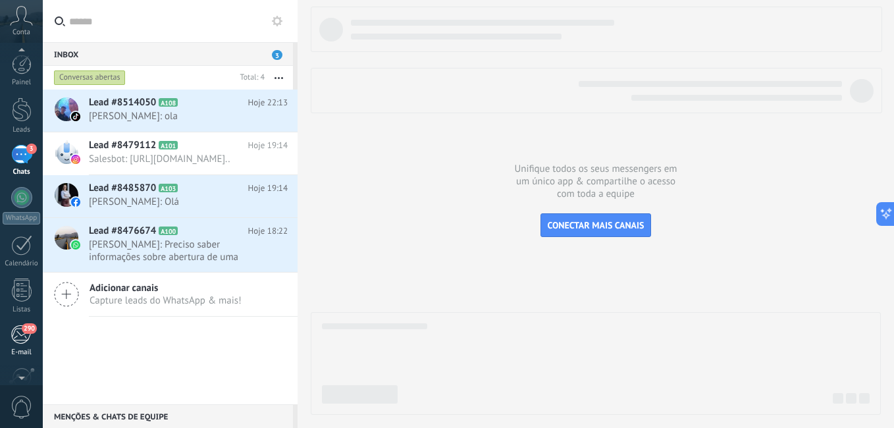
click at [21, 346] on link "290 E-mail" at bounding box center [21, 341] width 43 height 32
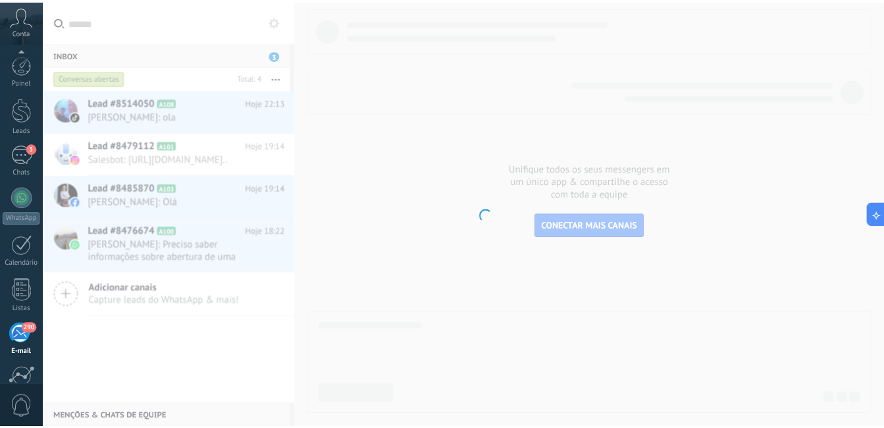
scroll to position [120, 0]
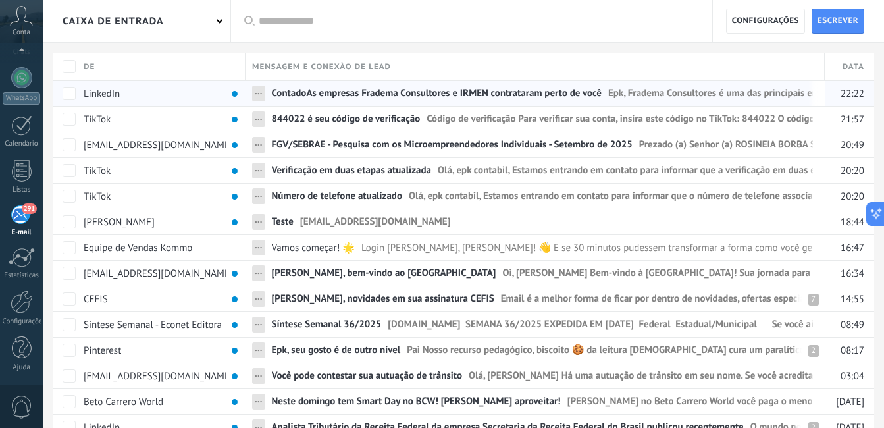
click at [484, 93] on span "ContadoAs empresas Fradema Consultores e IRMEN contrataram perto de você" at bounding box center [437, 96] width 330 height 19
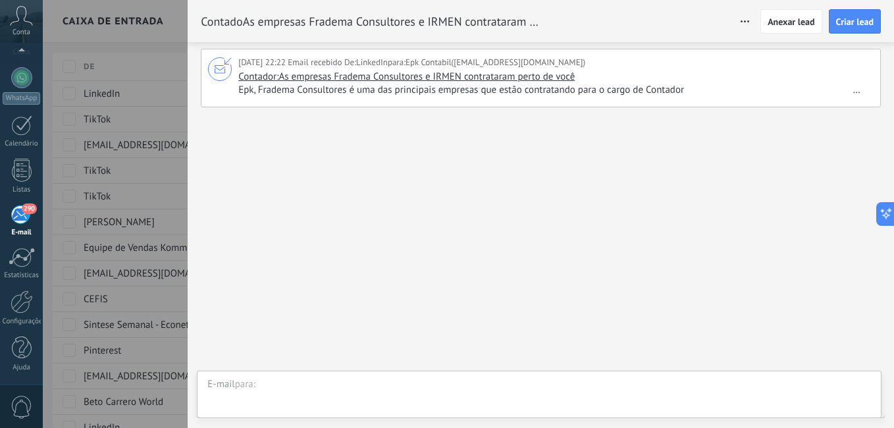
click at [393, 86] on span "Epk, Fradema Consultores é uma das principais empresas que estão contratando pa…" at bounding box center [554, 90] width 632 height 13
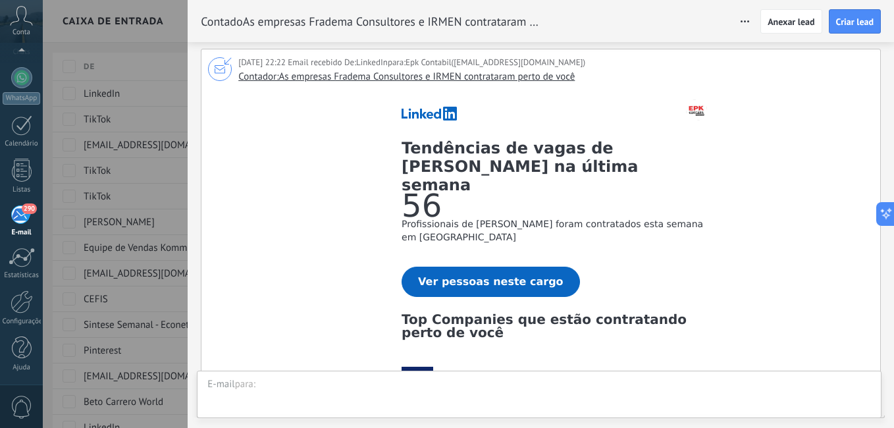
click at [384, 78] on span "Contador:As empresas Fradema Consultores e IRMEN contrataram perto de você" at bounding box center [406, 76] width 336 height 13
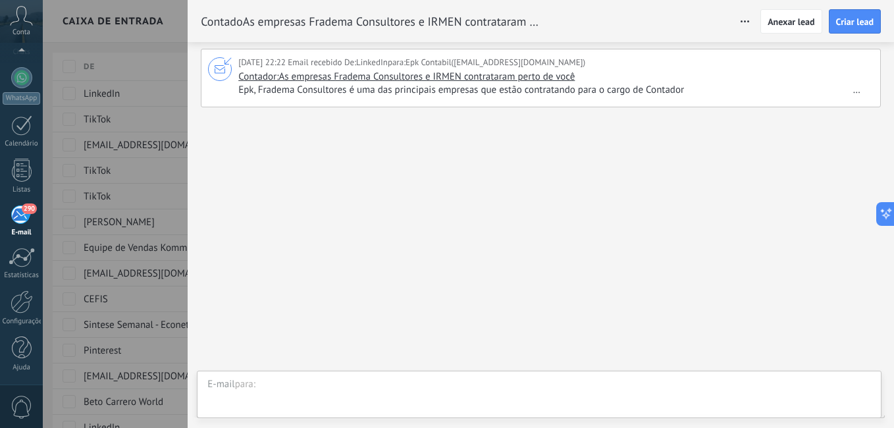
click at [384, 78] on span "Contador:As empresas Fradema Consultores e IRMEN contrataram perto de você" at bounding box center [406, 76] width 336 height 13
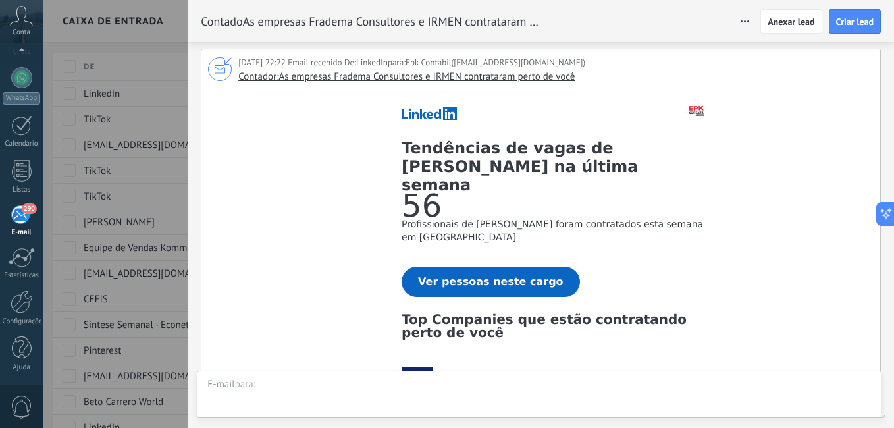
click at [174, 38] on div at bounding box center [447, 214] width 894 height 428
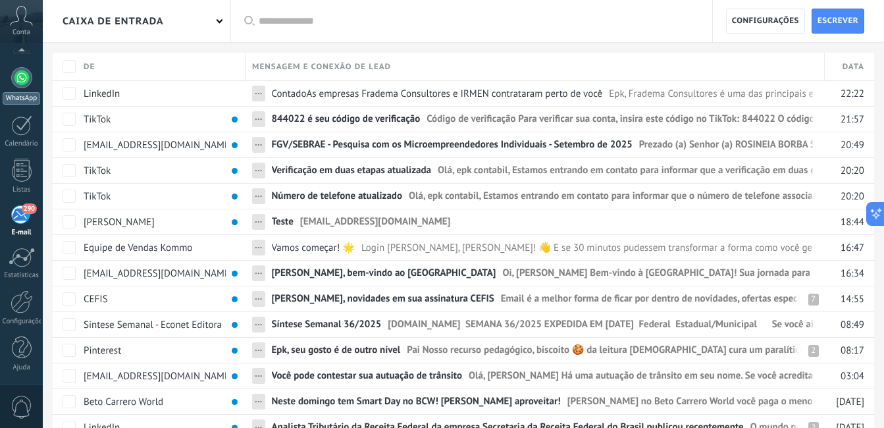
click at [33, 95] on div "WhatsApp" at bounding box center [22, 98] width 38 height 13
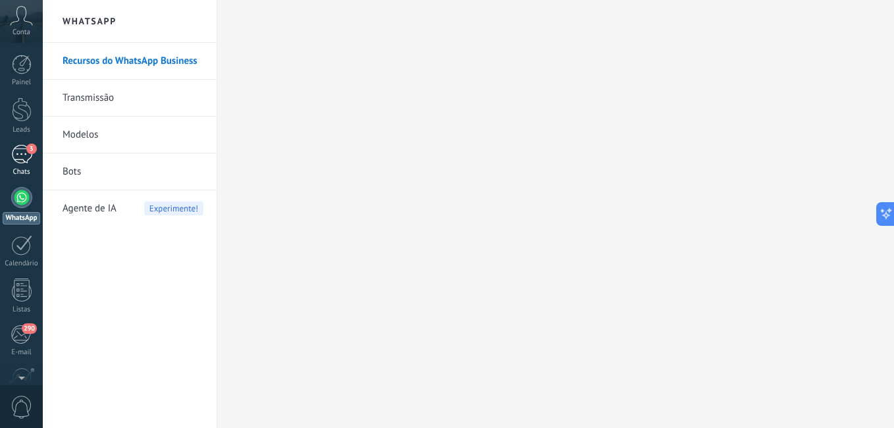
click at [28, 159] on div "3" at bounding box center [21, 154] width 21 height 19
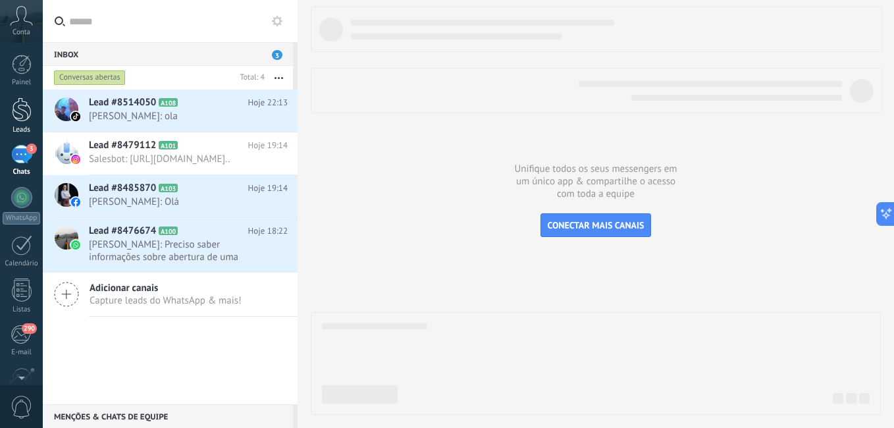
click at [26, 124] on link "Leads" at bounding box center [21, 115] width 43 height 37
